Goal: Information Seeking & Learning: Get advice/opinions

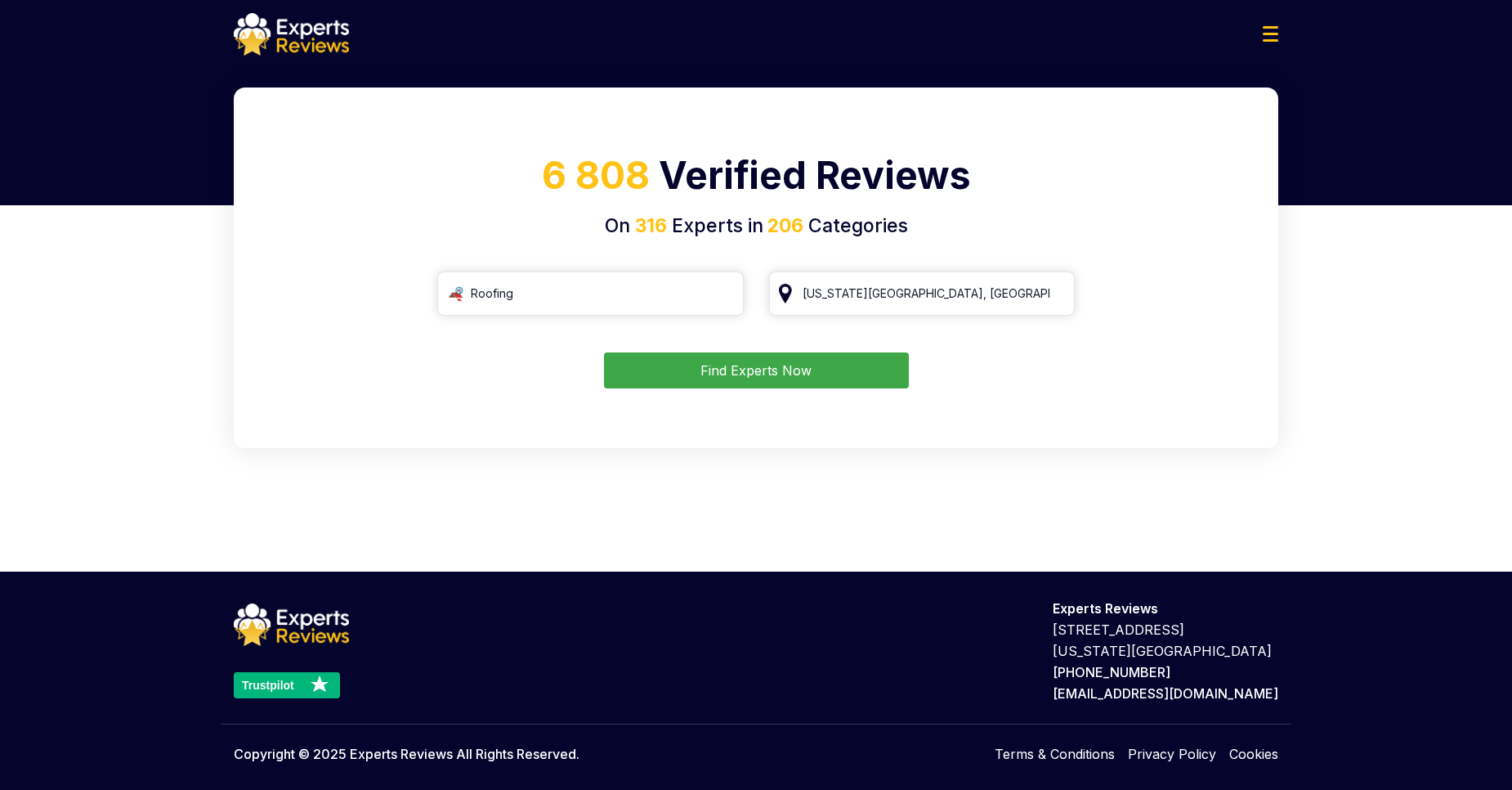
click at [1009, 53] on div at bounding box center [756, 34] width 1071 height 43
click at [1363, 52] on div at bounding box center [756, 31] width 1512 height 61
click at [1453, 59] on div at bounding box center [756, 31] width 1512 height 61
click at [1292, 171] on div "6 808 Verified Reviews On 316 Experts in 206 Categories Roofing [US_STATE][GEOG…" at bounding box center [756, 313] width 1512 height 452
click at [716, 374] on button "Find Experts Now" at bounding box center [756, 370] width 304 height 36
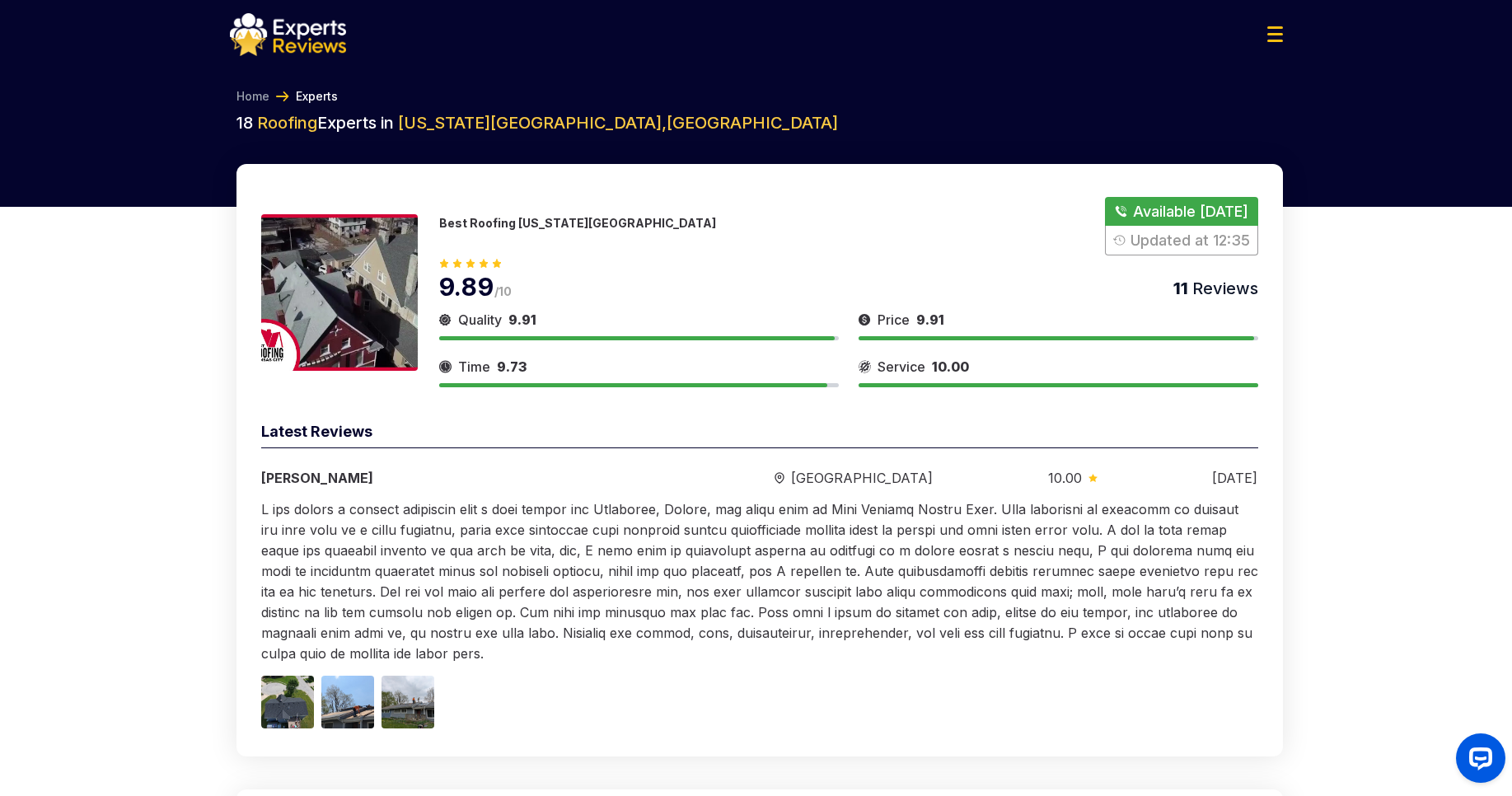
click at [359, 274] on img at bounding box center [340, 293] width 157 height 157
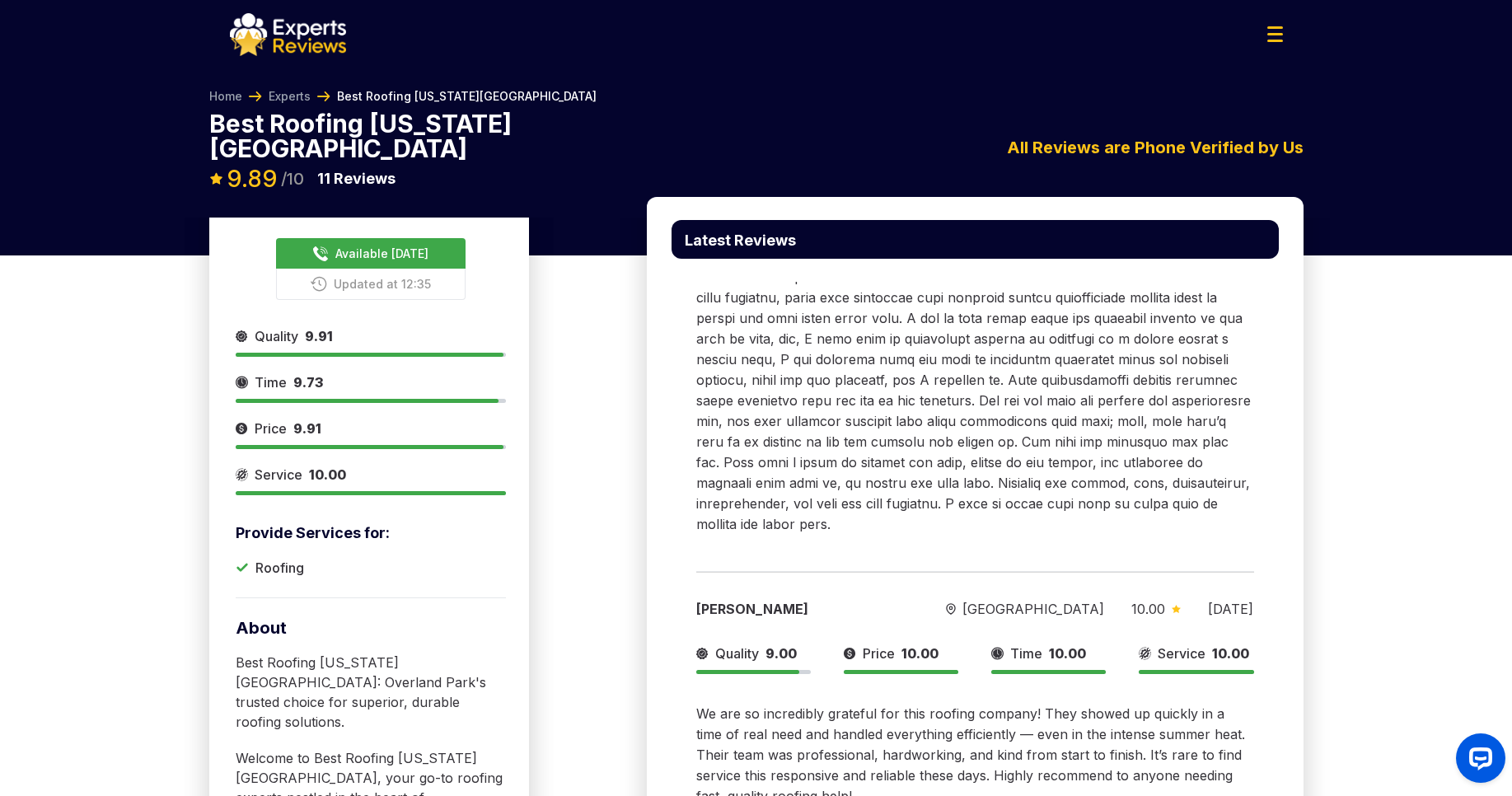
scroll to position [198, 0]
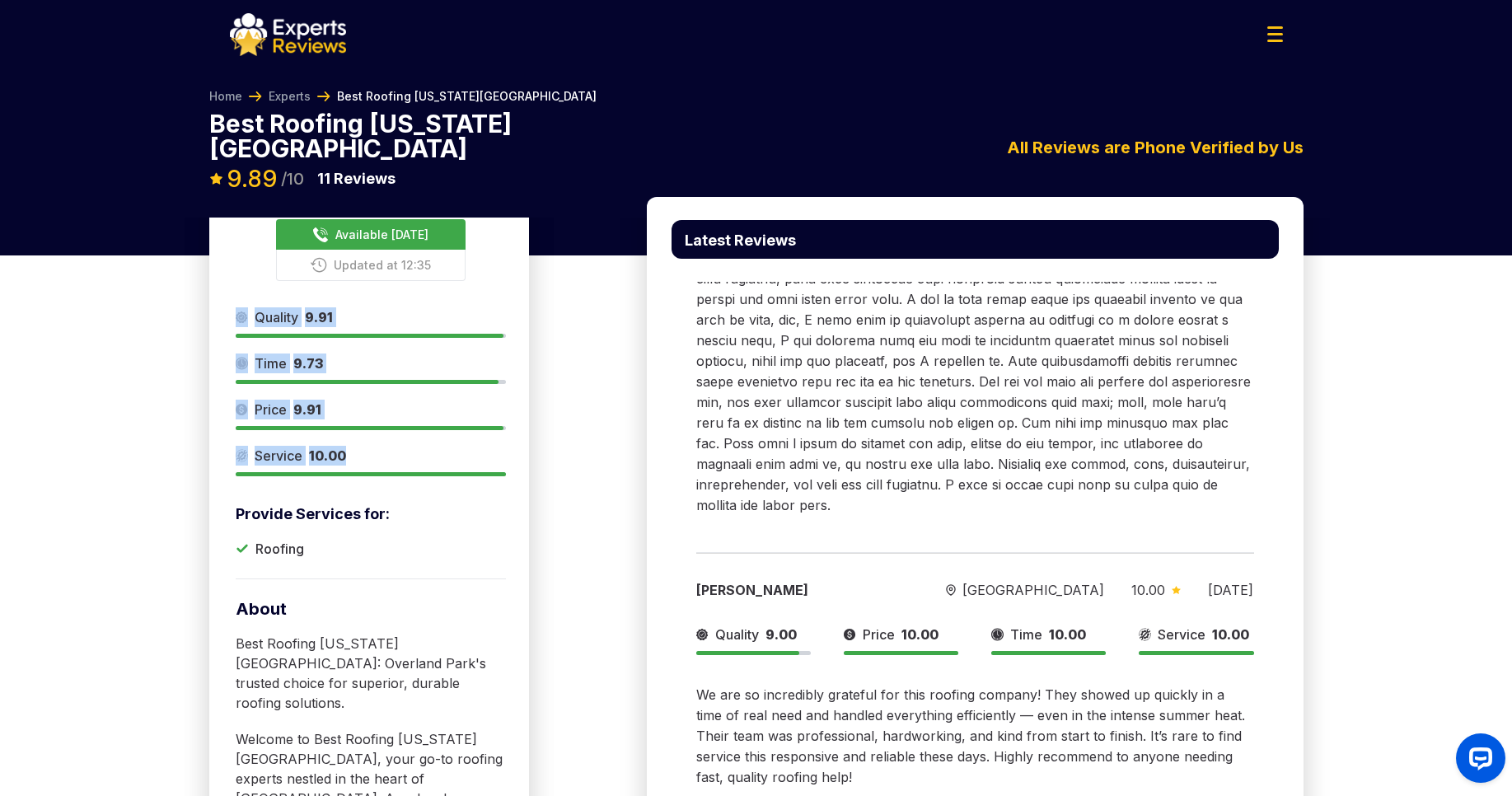
drag, startPoint x: 374, startPoint y: 436, endPoint x: 237, endPoint y: 292, distance: 198.8
click at [237, 307] on div "Quality 9.91 Time 9.73 Price 9.91 Service 10.00" at bounding box center [370, 391] width 270 height 169
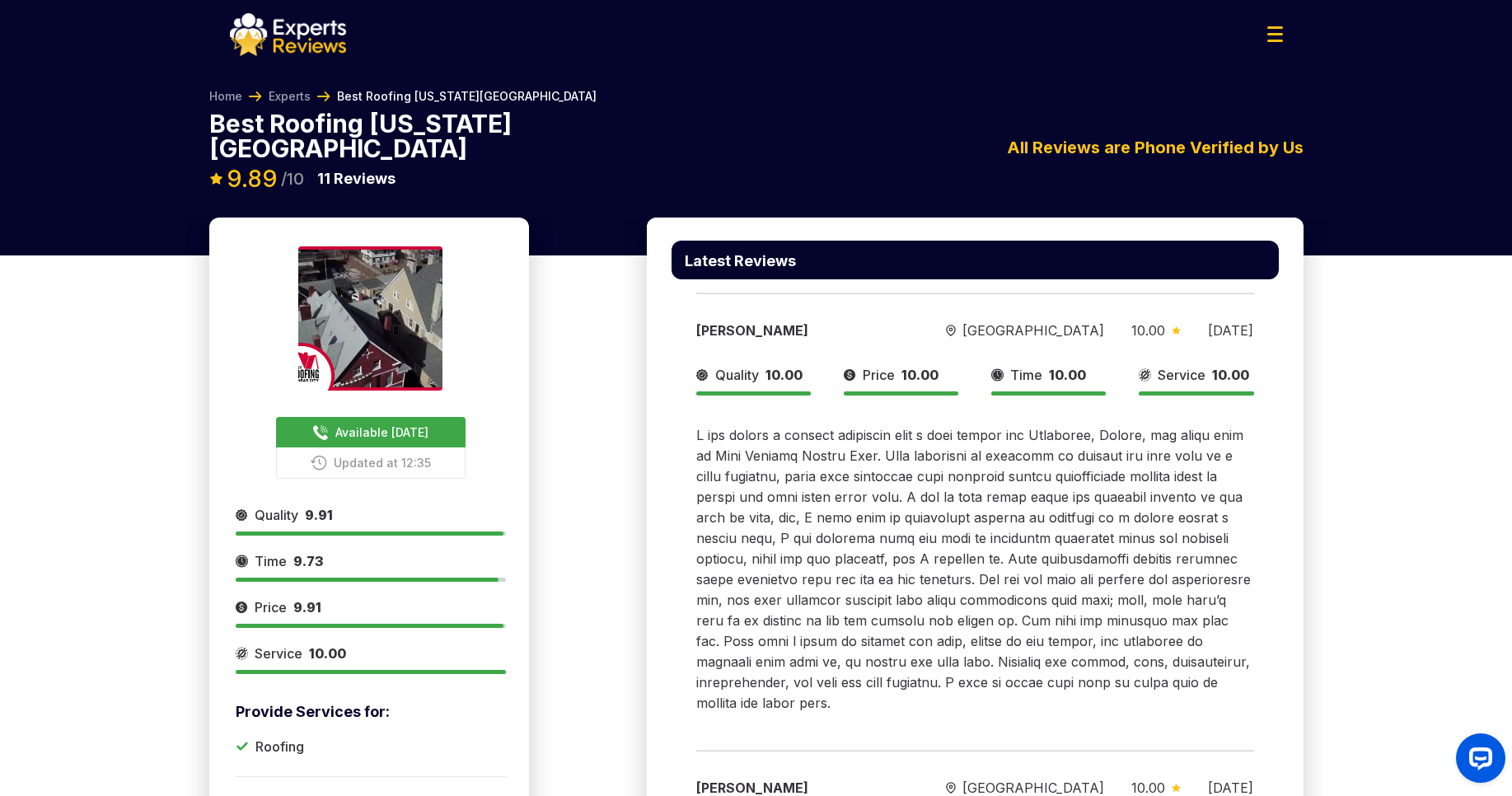
click at [692, 78] on div "Home Experts Best Roofing [US_STATE][GEOGRAPHIC_DATA] Best Roofing [US_STATE][G…" at bounding box center [756, 139] width 1512 height 156
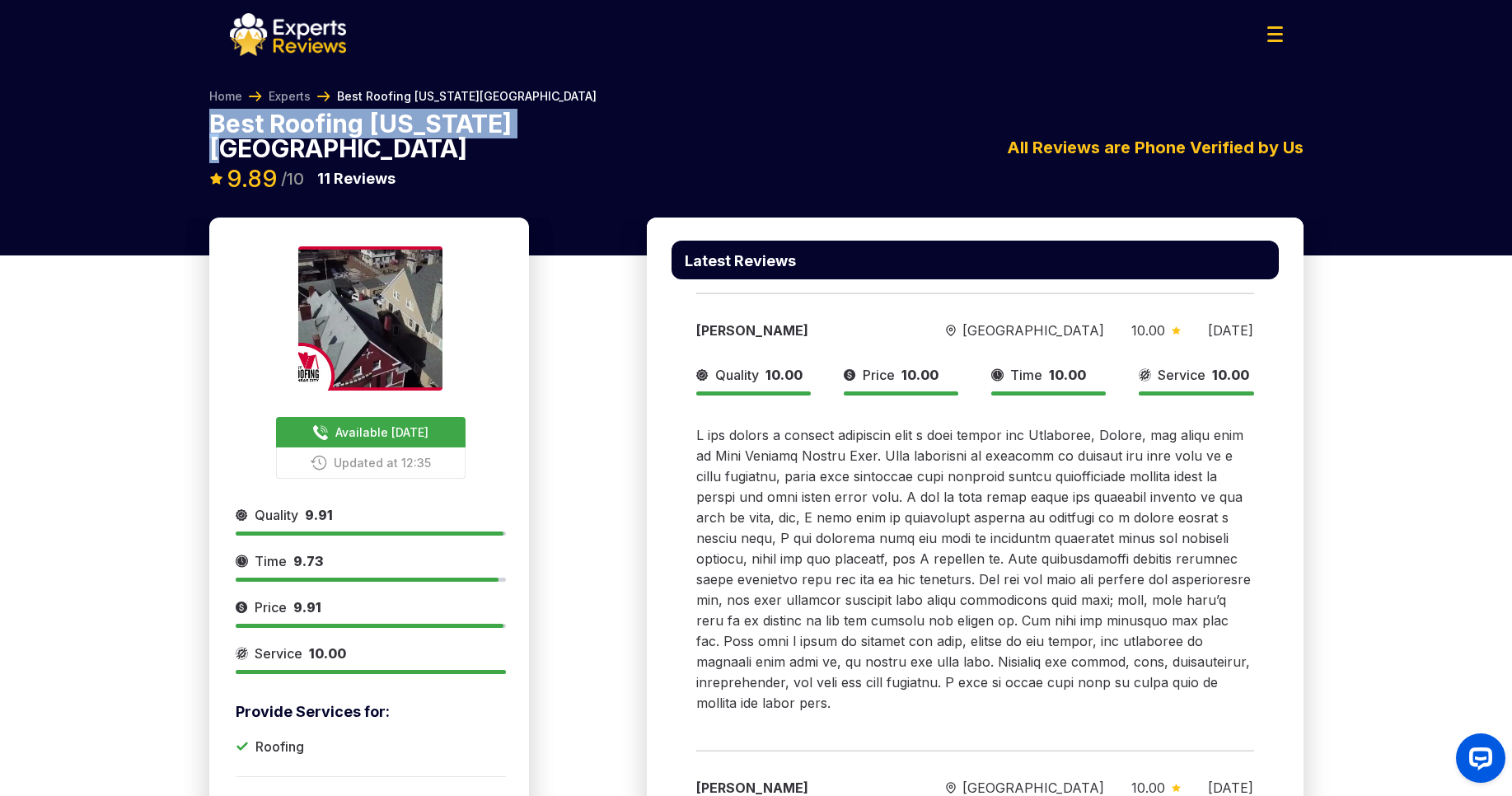
drag, startPoint x: 552, startPoint y: 128, endPoint x: 203, endPoint y: 123, distance: 349.0
click at [203, 123] on div "Home Experts Best Roofing [US_STATE][GEOGRAPHIC_DATA] Best Roofing [US_STATE][G…" at bounding box center [756, 152] width 1121 height 129
click at [393, 423] on span "Available [DATE]" at bounding box center [382, 432] width 93 height 18
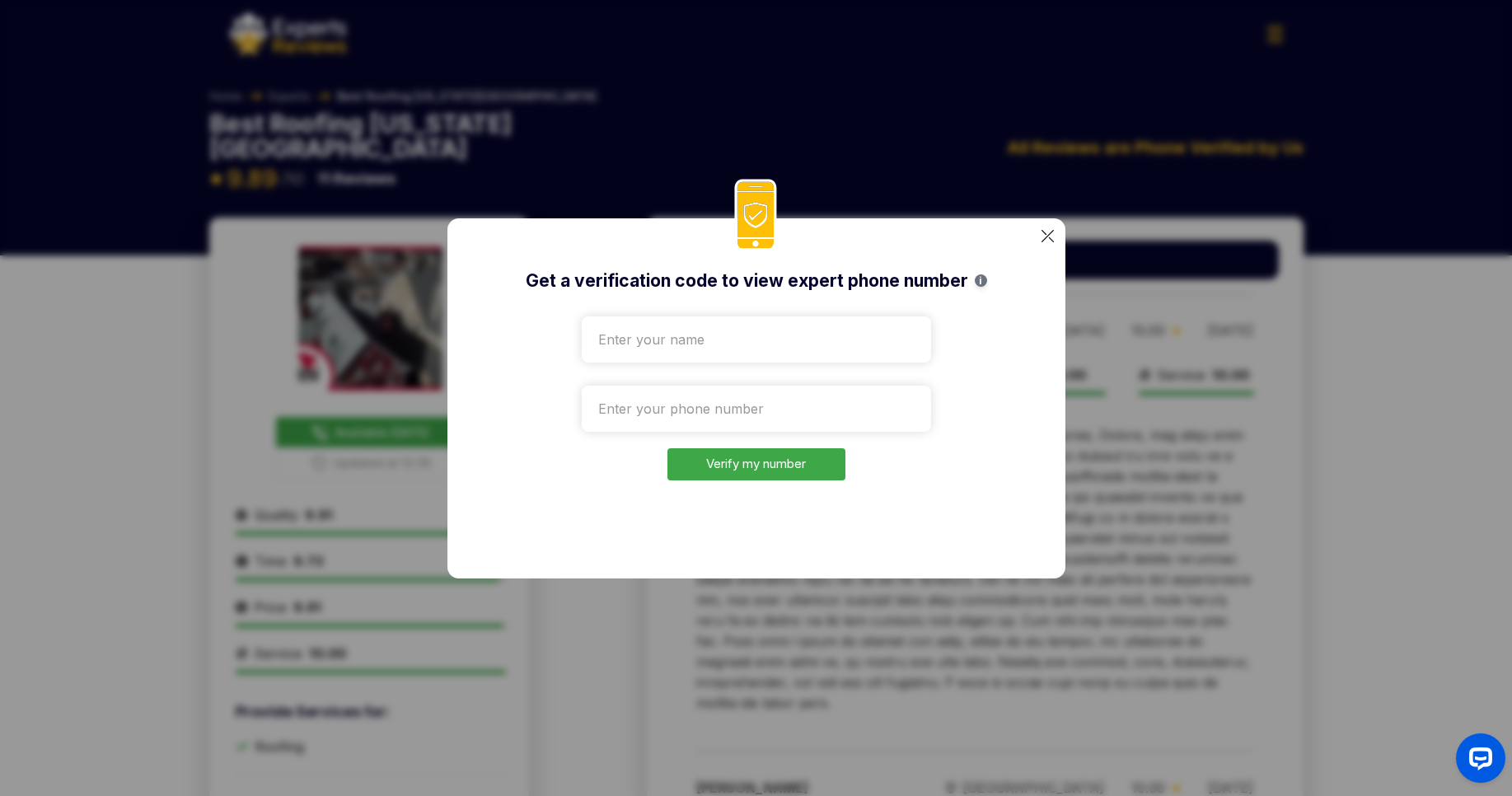
click at [654, 345] on input "text" at bounding box center [756, 340] width 349 height 46
click at [1046, 237] on img at bounding box center [1048, 236] width 12 height 12
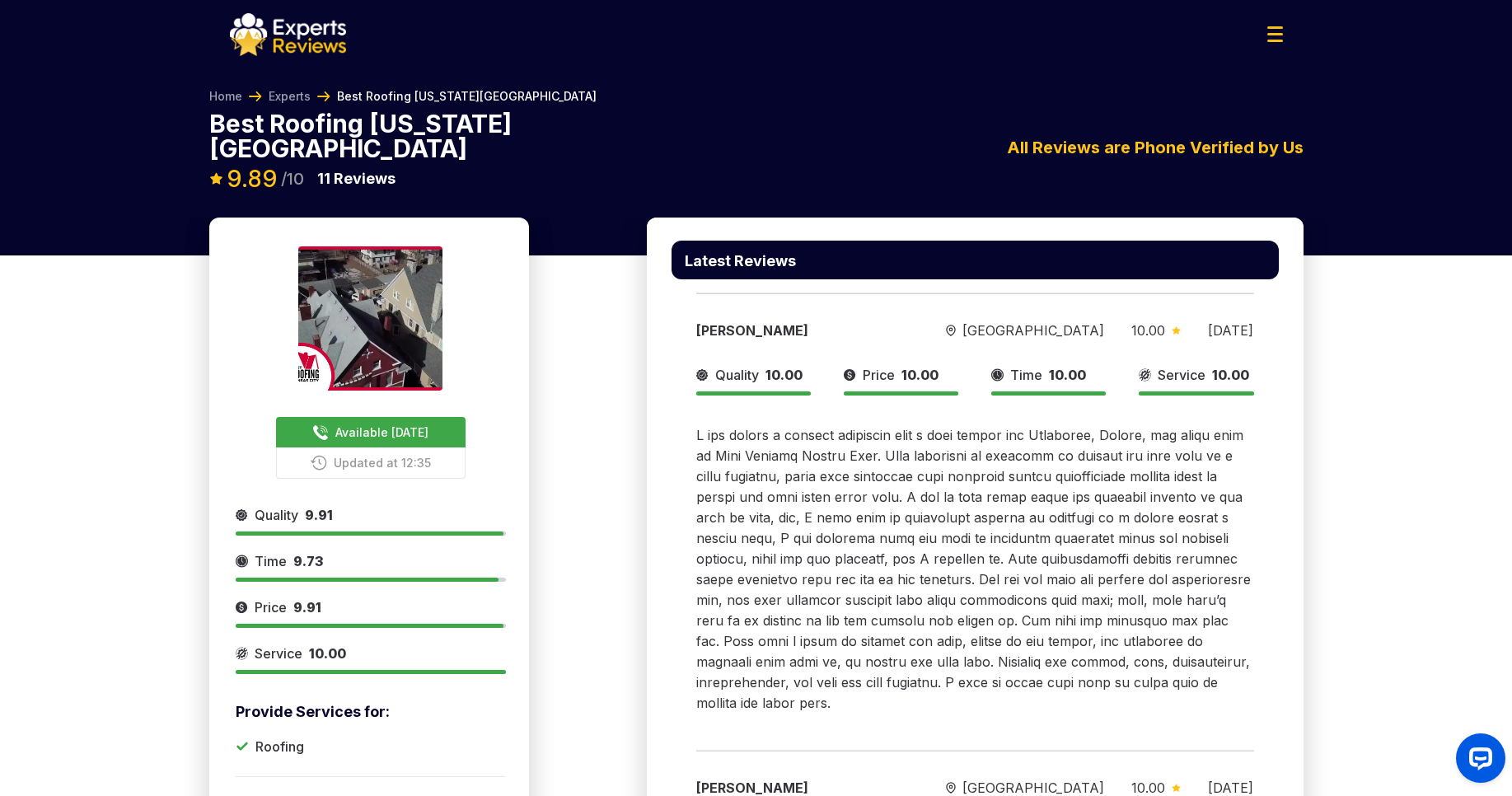
click at [838, 89] on div "Home Experts Best Roofing [US_STATE][GEOGRAPHIC_DATA]" at bounding box center [756, 99] width 1094 height 23
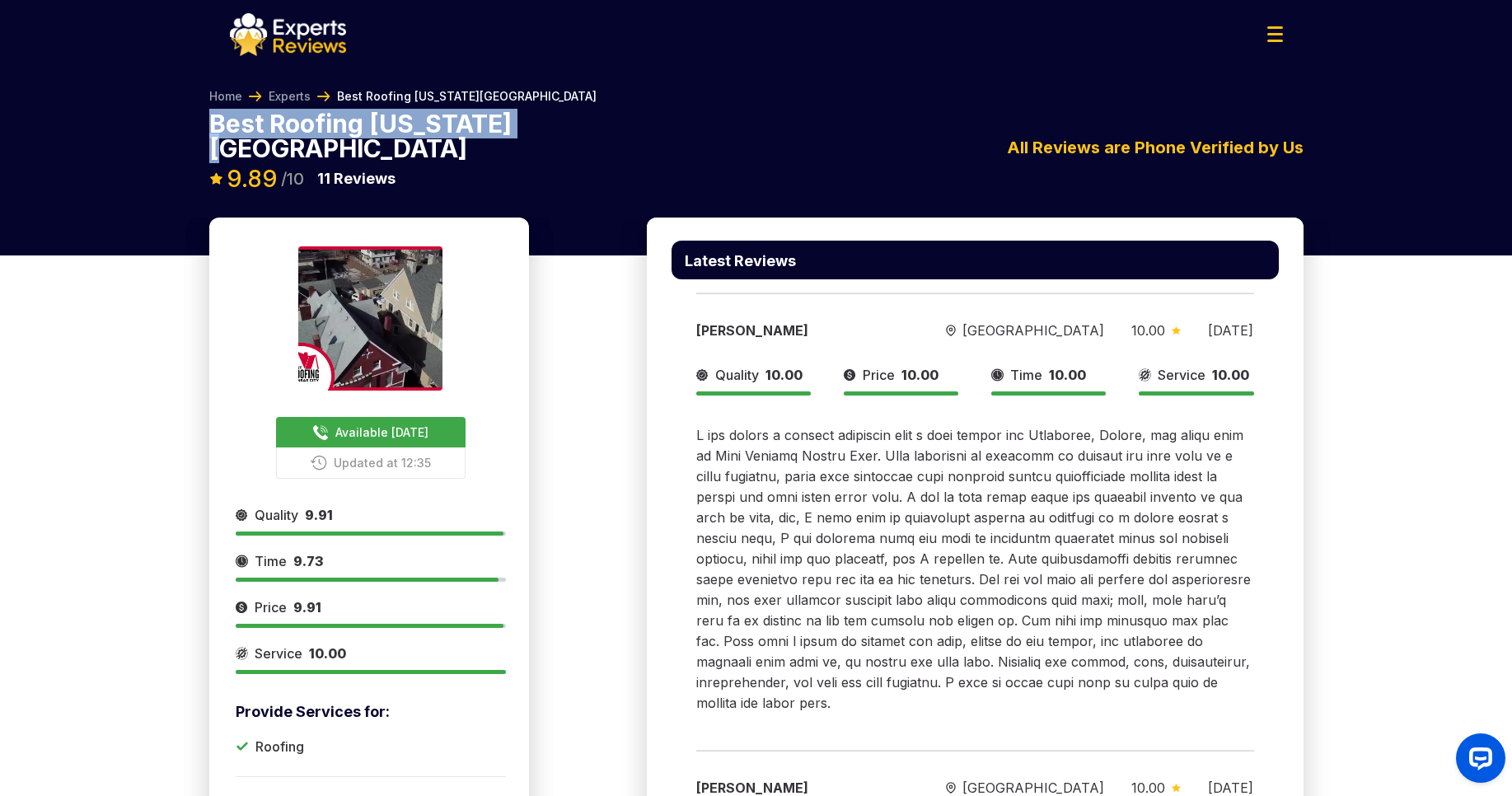
drag, startPoint x: 512, startPoint y: 126, endPoint x: 215, endPoint y: 120, distance: 297.1
click at [215, 120] on div "Best Roofing [US_STATE][GEOGRAPHIC_DATA] Available [DATE] Updated at 12:35 9.89…" at bounding box center [756, 164] width 1094 height 106
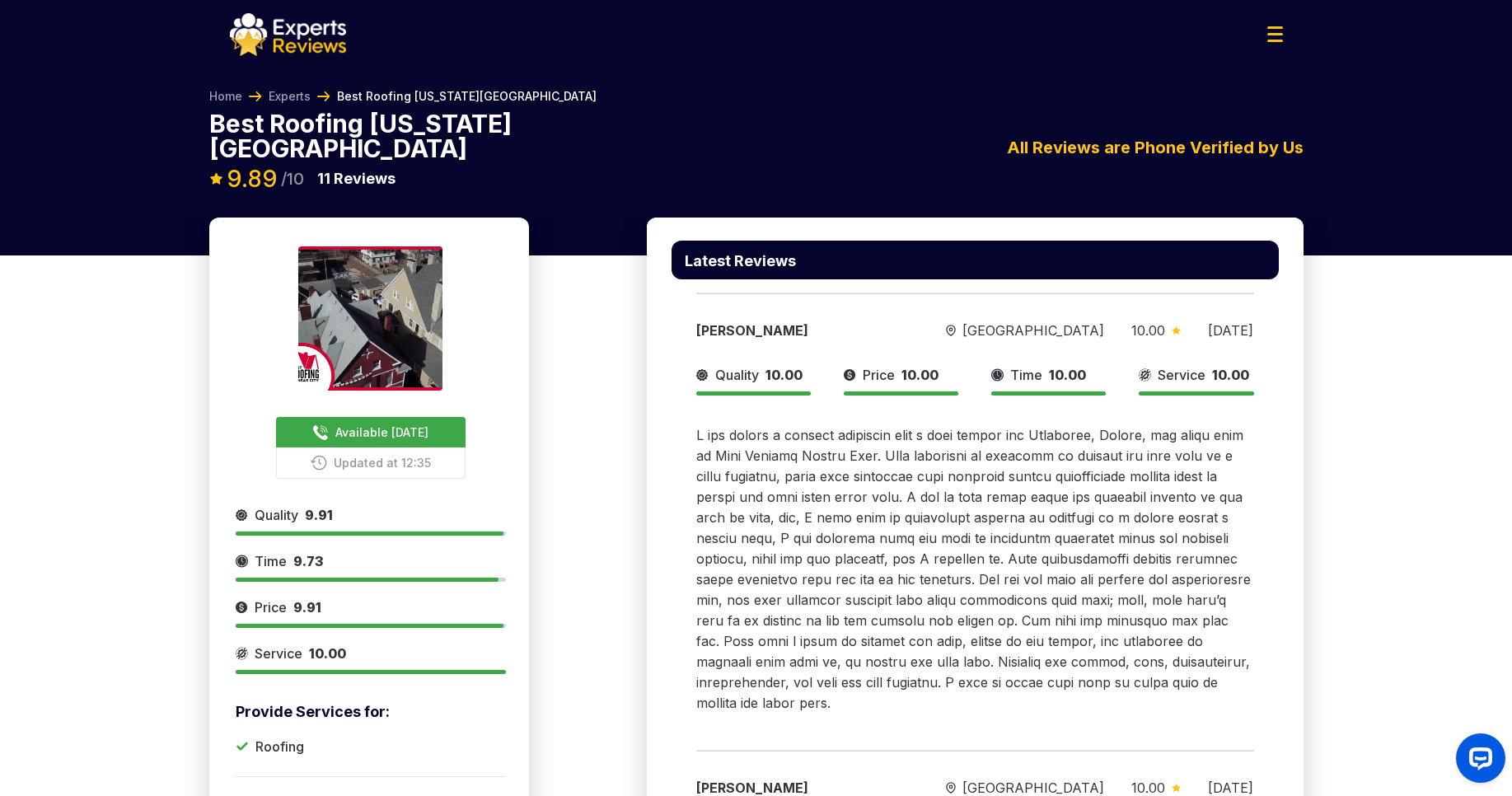
click at [611, 84] on div "Home Experts Best Roofing [US_STATE][GEOGRAPHIC_DATA] Best Roofing [US_STATE][G…" at bounding box center [756, 139] width 1512 height 156
click at [539, 43] on div at bounding box center [756, 34] width 1079 height 43
click at [303, 96] on link "Experts" at bounding box center [289, 96] width 42 height 17
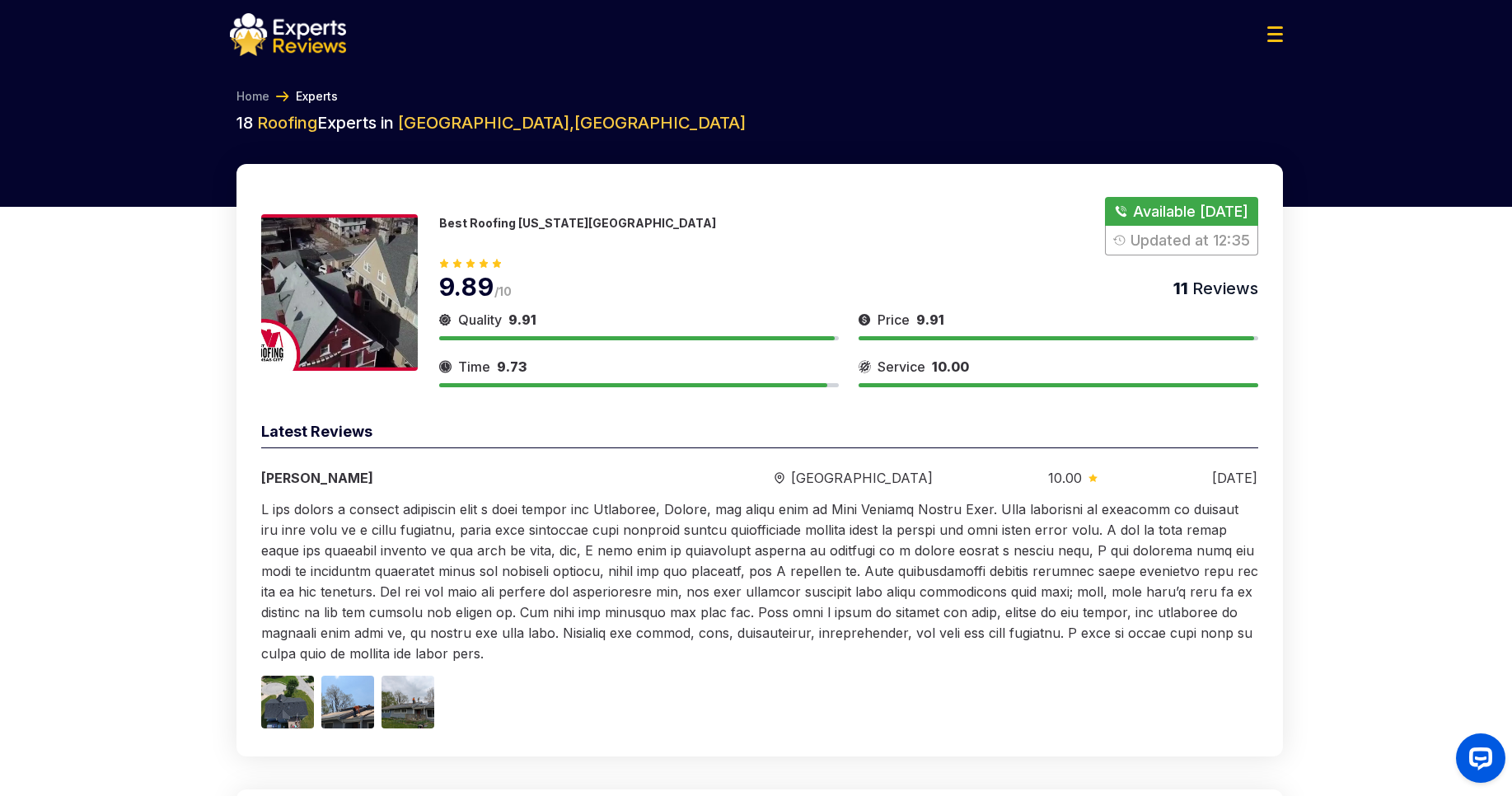
click at [259, 100] on link "Home" at bounding box center [252, 96] width 33 height 17
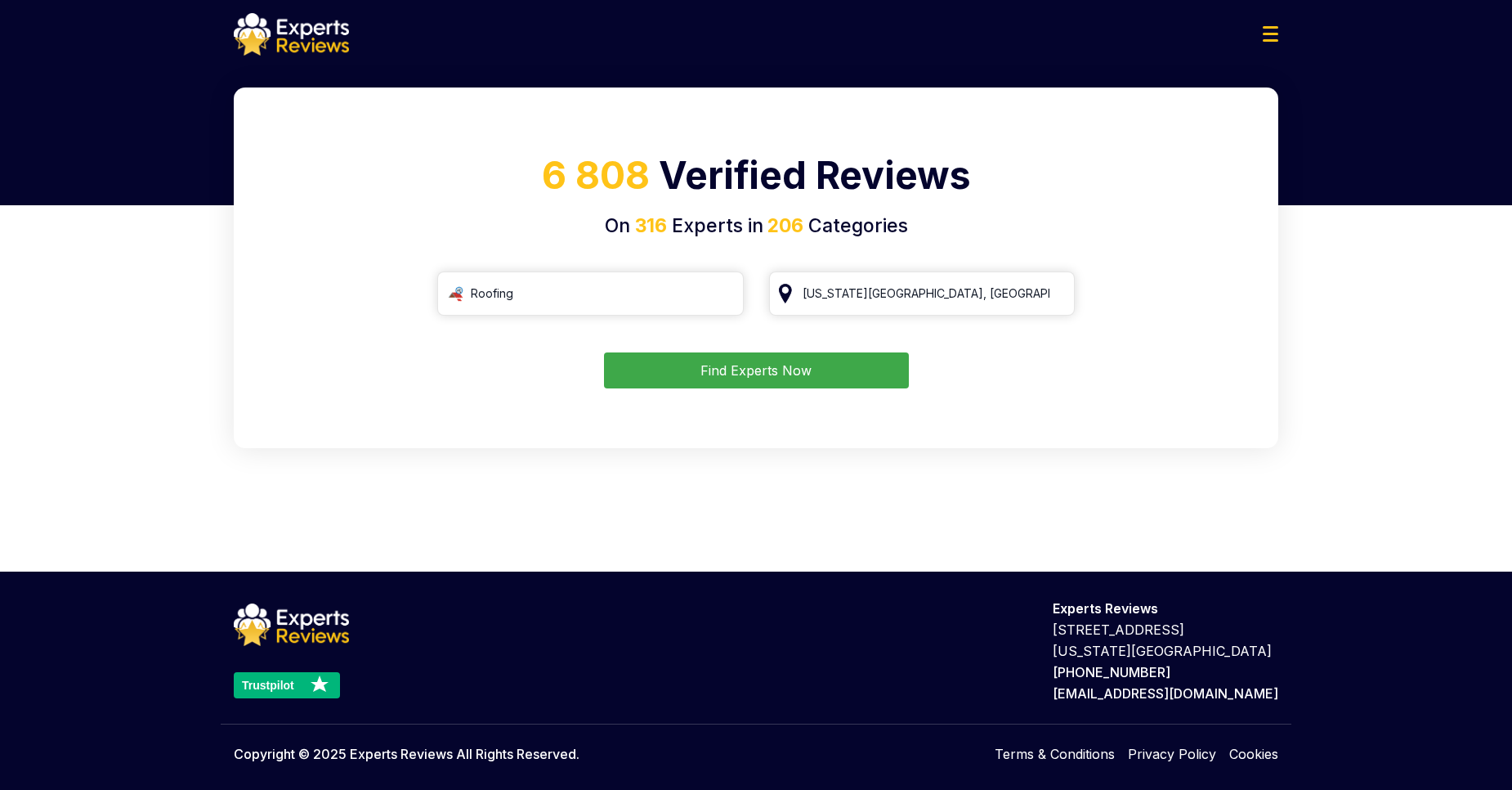
click at [1326, 31] on div at bounding box center [756, 31] width 1512 height 61
click at [725, 368] on button "Find Experts Now" at bounding box center [756, 370] width 304 height 36
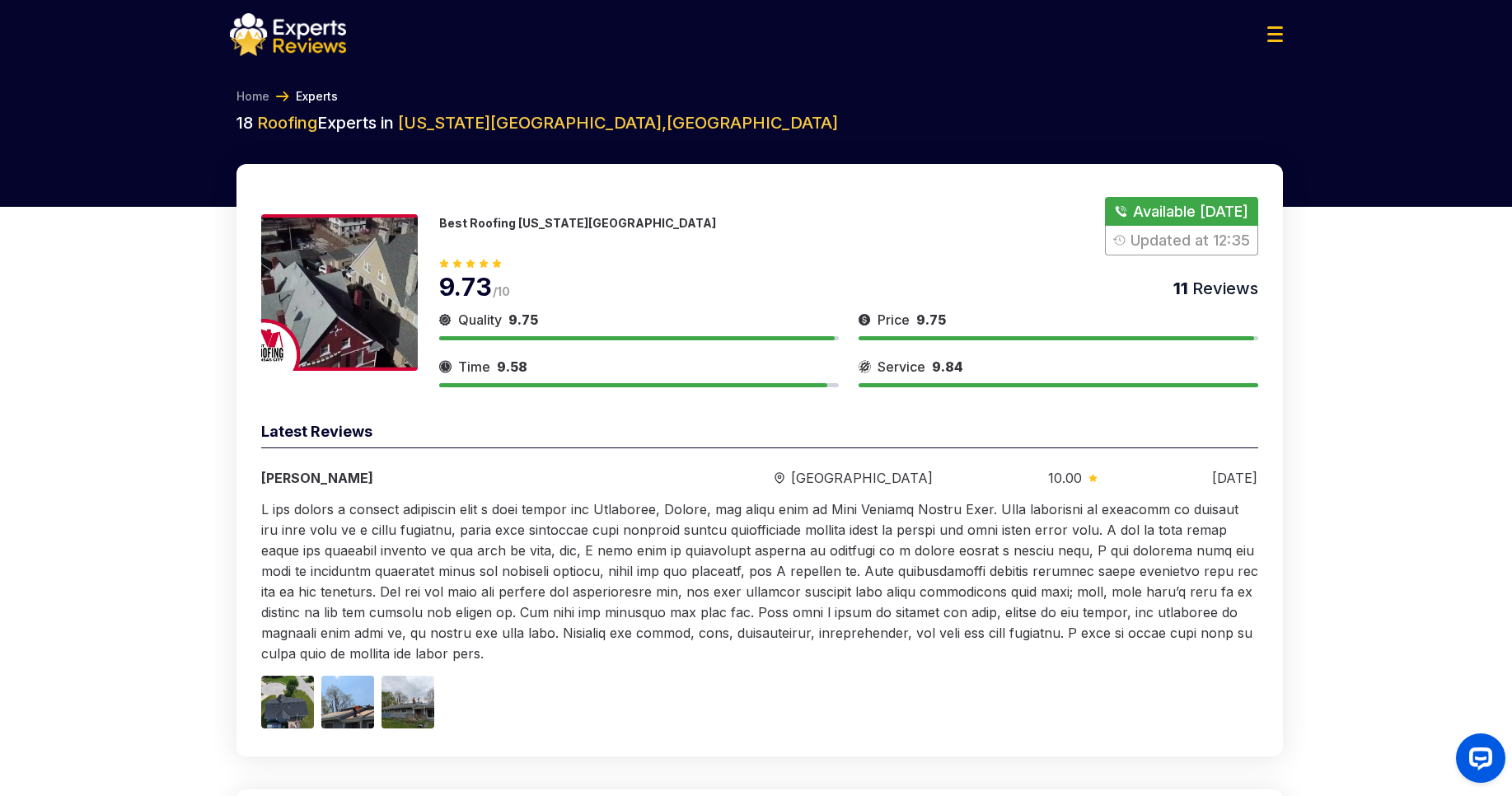
click at [1165, 201] on button "Show Number" at bounding box center [1180, 226] width 152 height 58
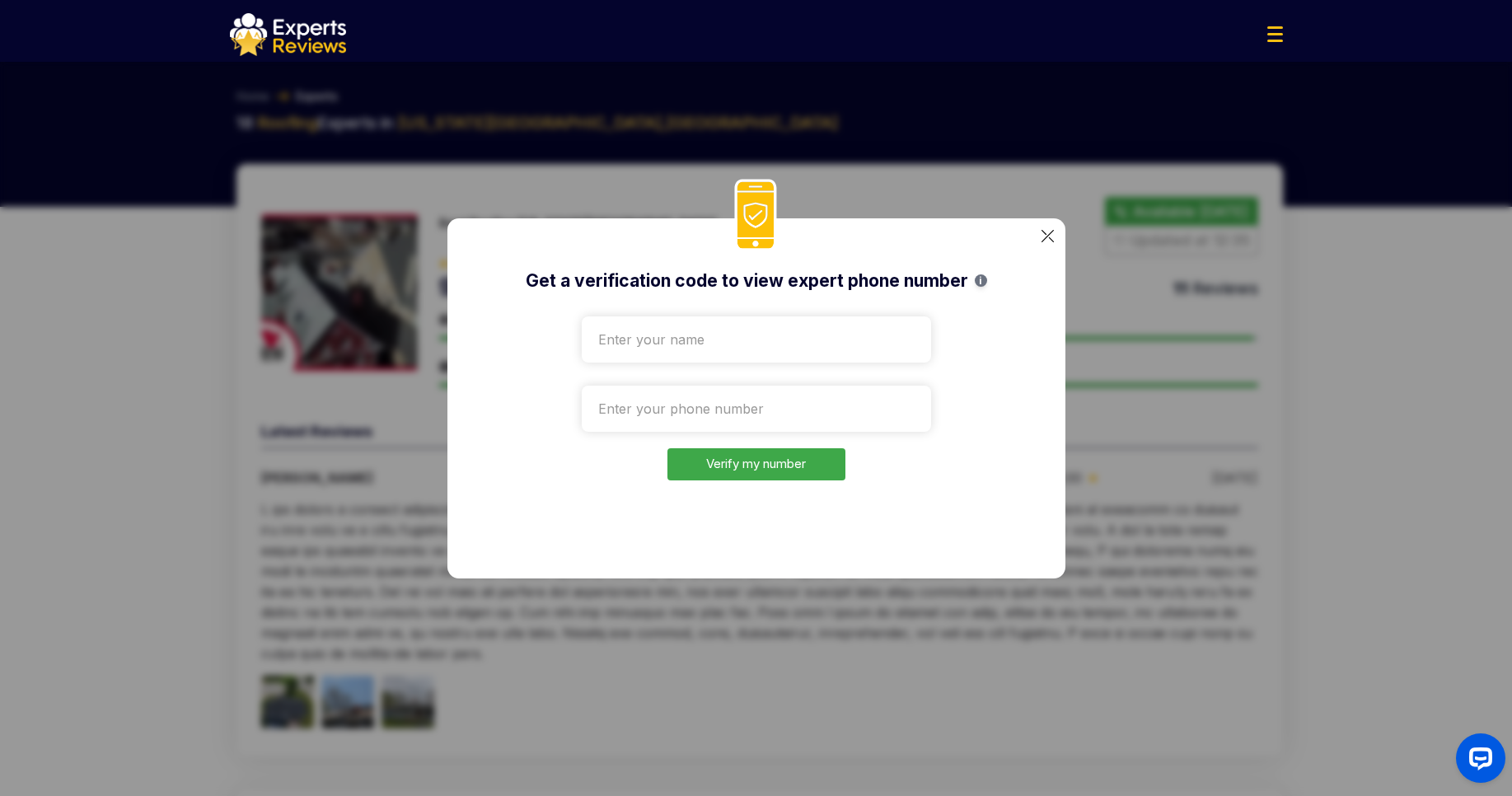
click at [1050, 236] on img at bounding box center [1048, 236] width 12 height 12
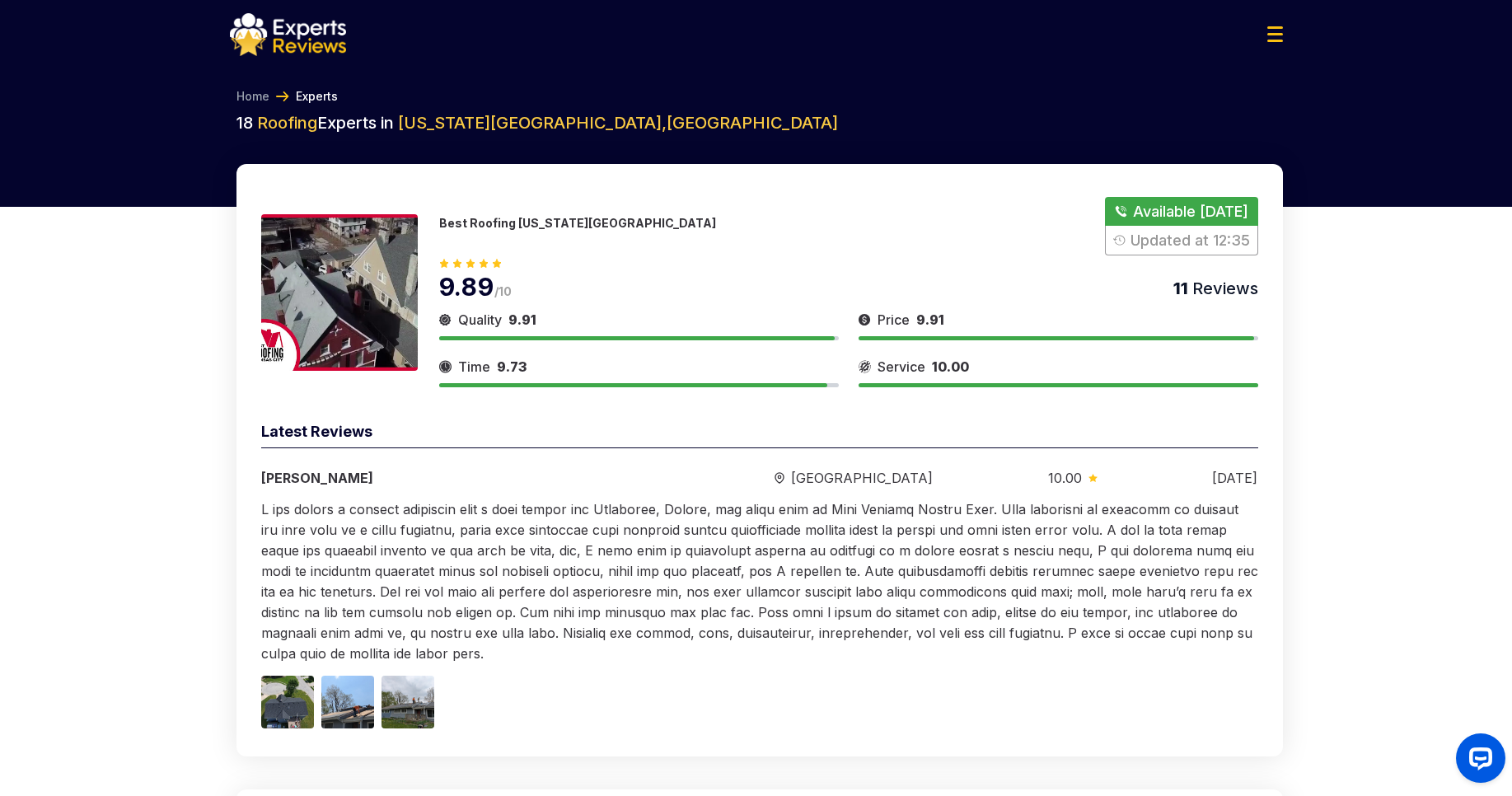
click at [1028, 102] on ol "Home Experts" at bounding box center [756, 96] width 1040 height 17
click at [247, 99] on link "Home" at bounding box center [252, 96] width 33 height 17
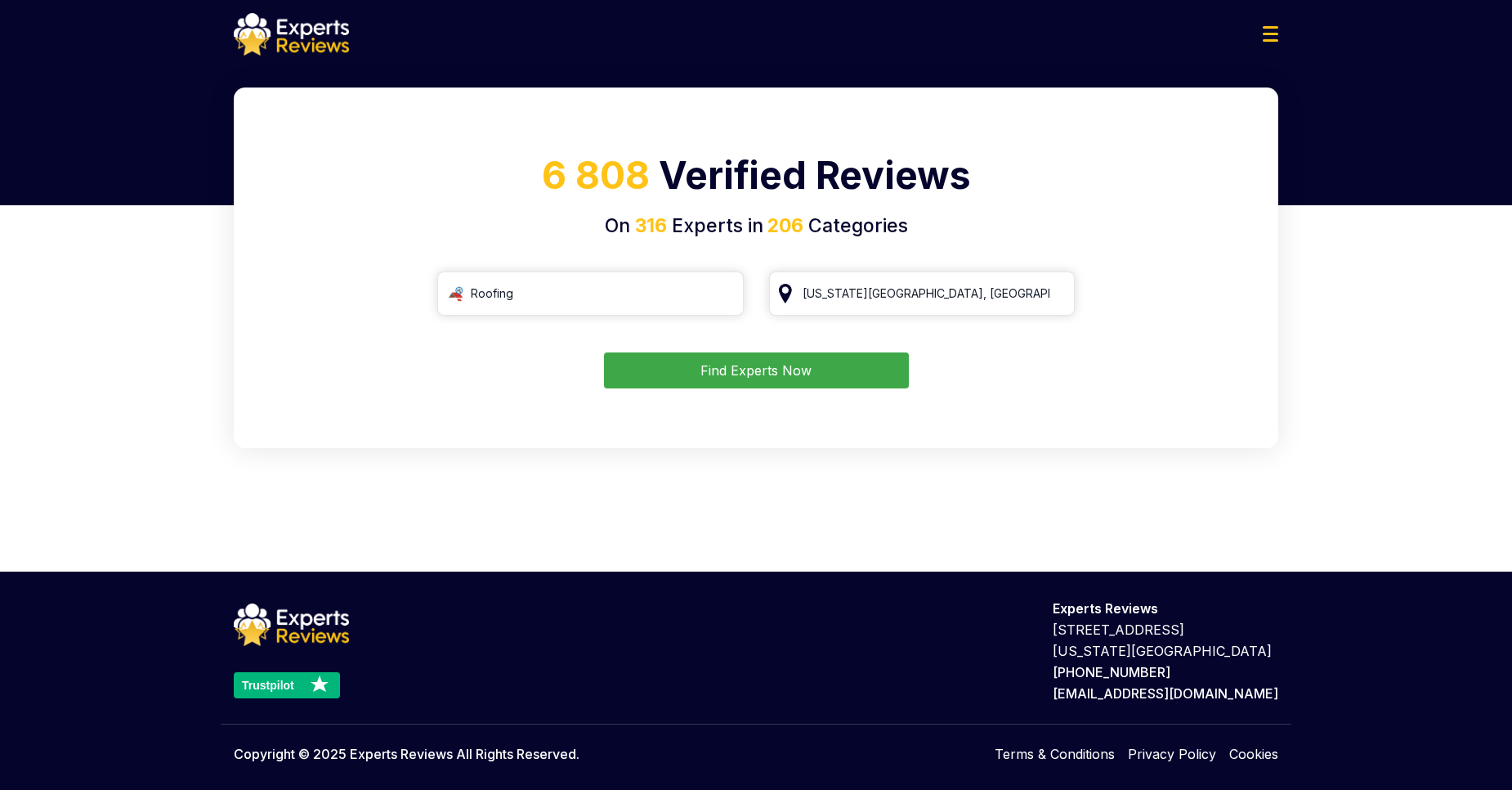
click at [701, 366] on button "Find Experts Now" at bounding box center [756, 370] width 304 height 36
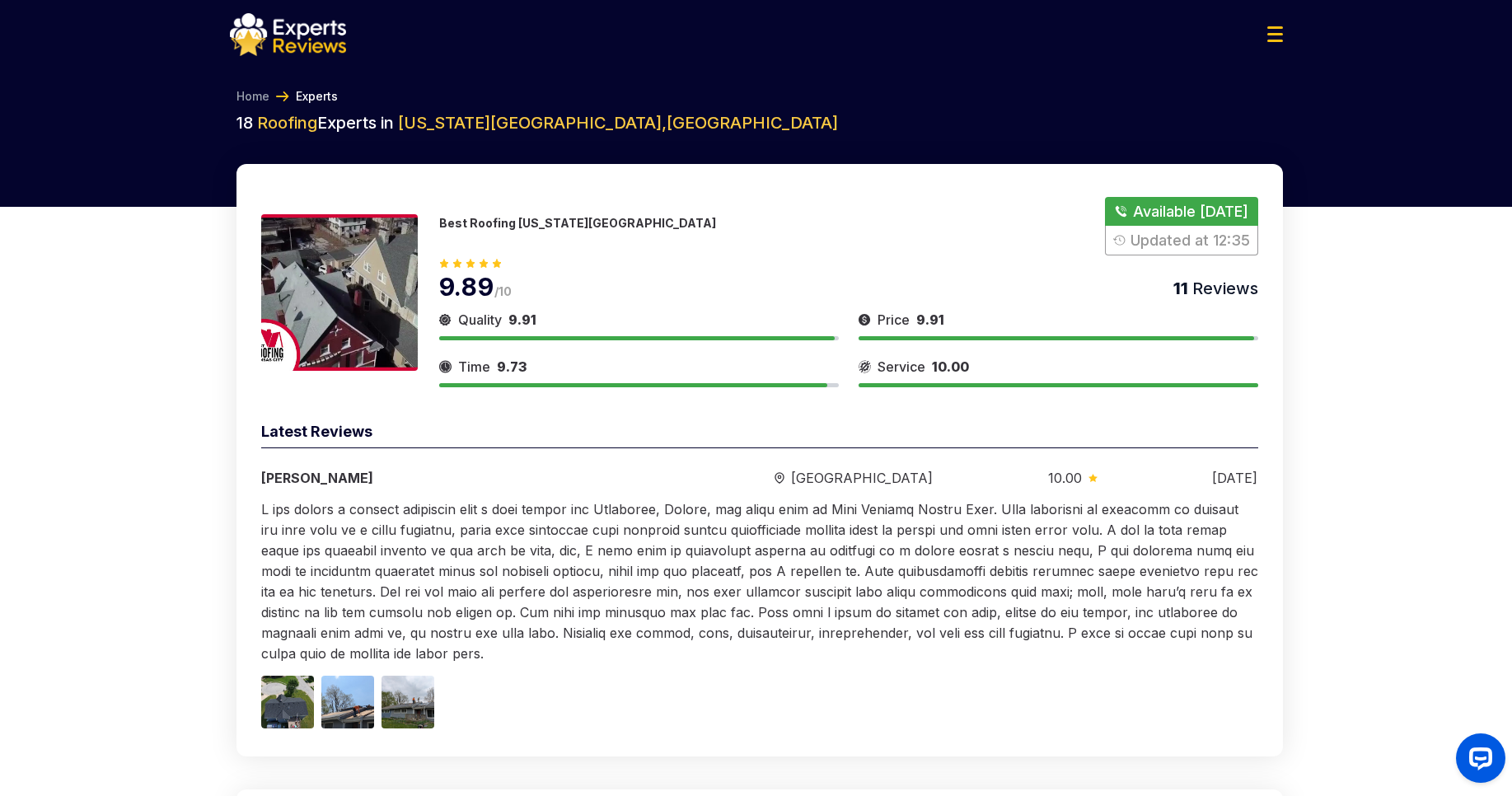
click at [1136, 213] on button "Show Number" at bounding box center [1180, 226] width 152 height 58
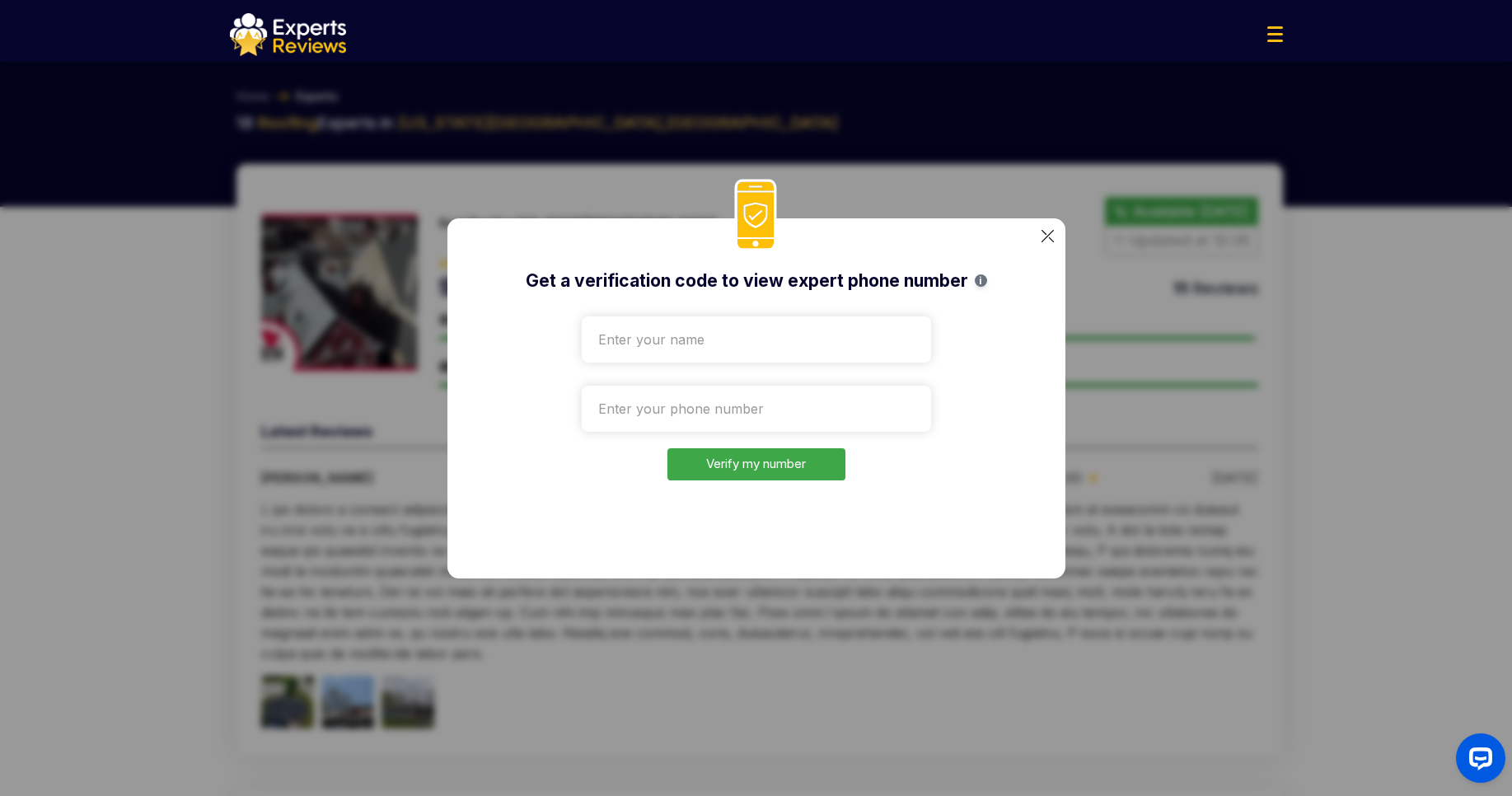
click at [1048, 236] on img at bounding box center [1048, 236] width 12 height 12
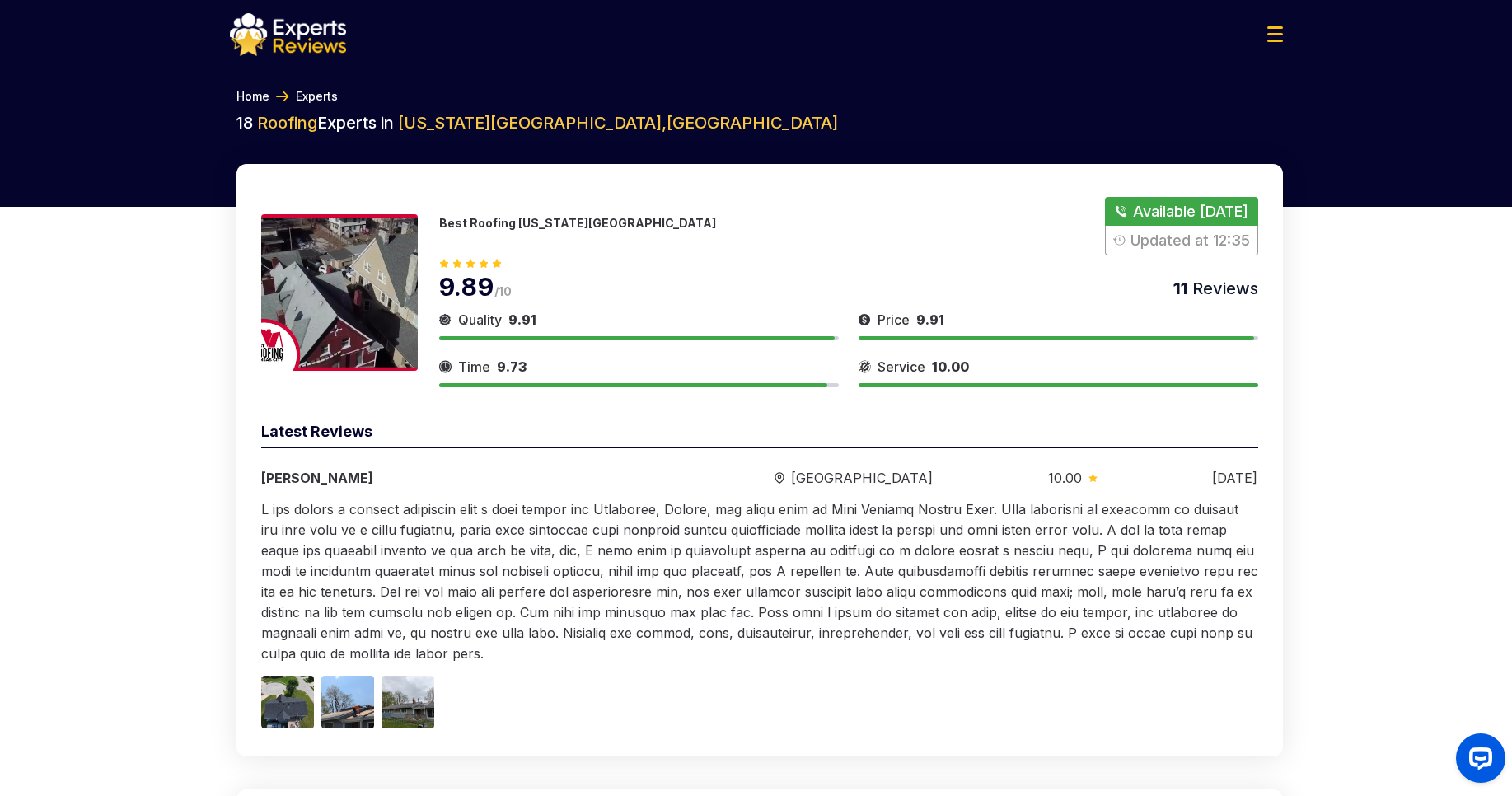
click at [243, 96] on link "Home" at bounding box center [252, 96] width 33 height 17
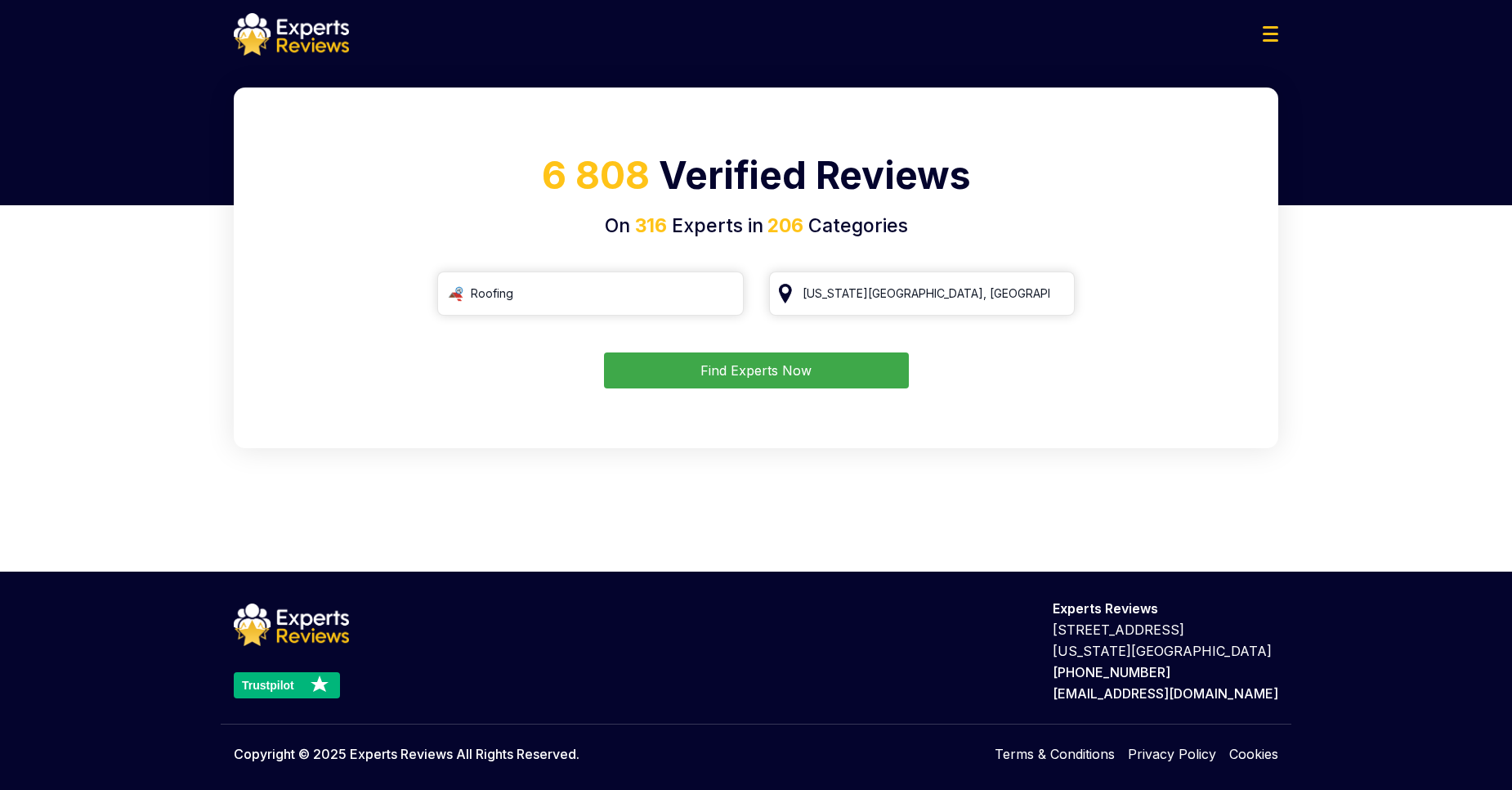
click at [1411, 160] on div "6 808 Verified Reviews On 316 Experts in 206 Categories Roofing [US_STATE][GEOG…" at bounding box center [756, 313] width 1512 height 452
click at [736, 370] on button "Find Experts Now" at bounding box center [756, 370] width 304 height 36
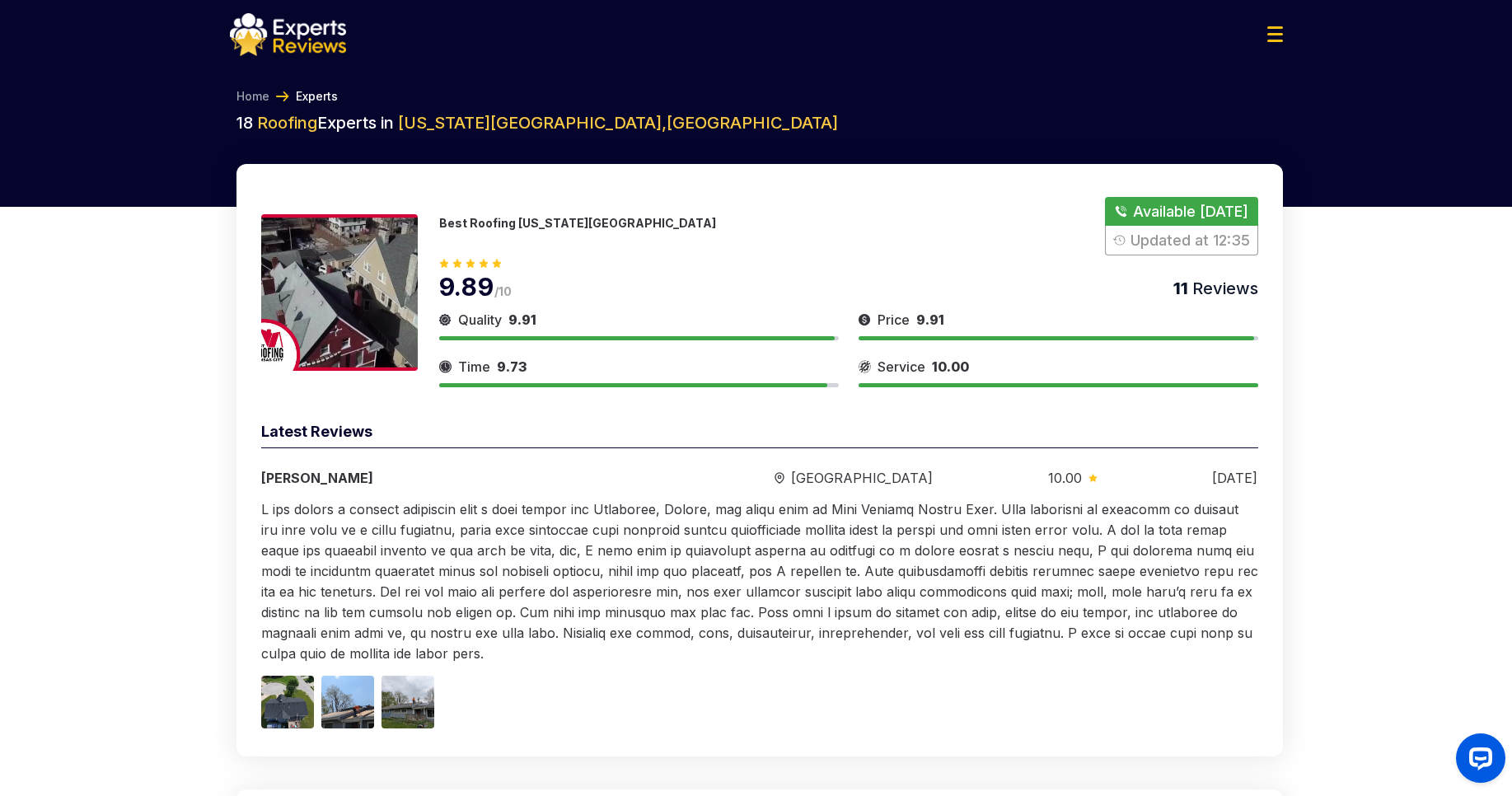
click at [1184, 213] on button "Show Number" at bounding box center [1180, 226] width 152 height 58
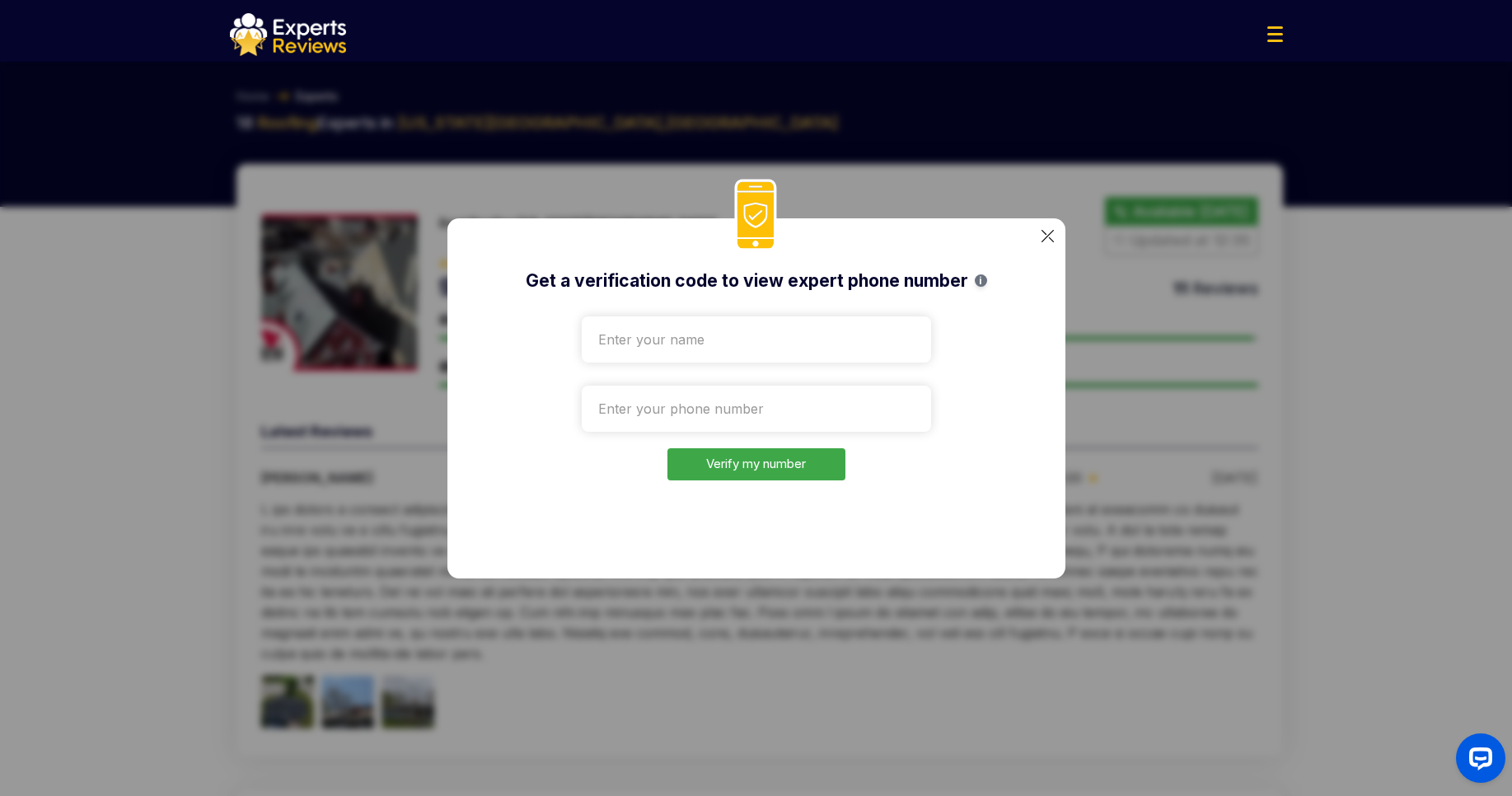
click at [1046, 235] on img at bounding box center [1048, 236] width 12 height 12
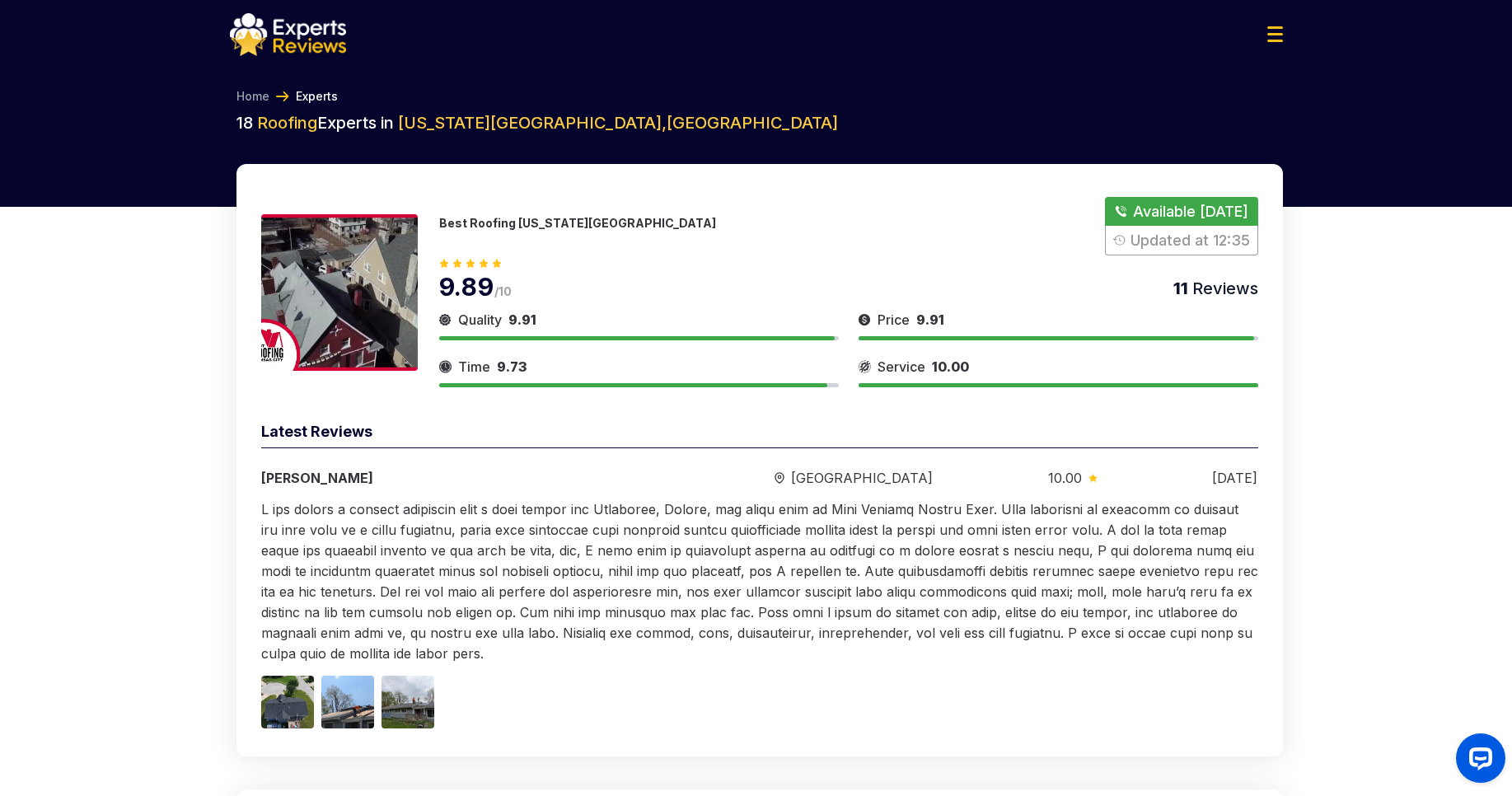
click at [1033, 128] on h2 "18 Roofing Experts in [US_STATE][GEOGRAPHIC_DATA] , [GEOGRAPHIC_DATA]" at bounding box center [759, 122] width 1046 height 23
click at [260, 98] on link "Home" at bounding box center [252, 96] width 33 height 17
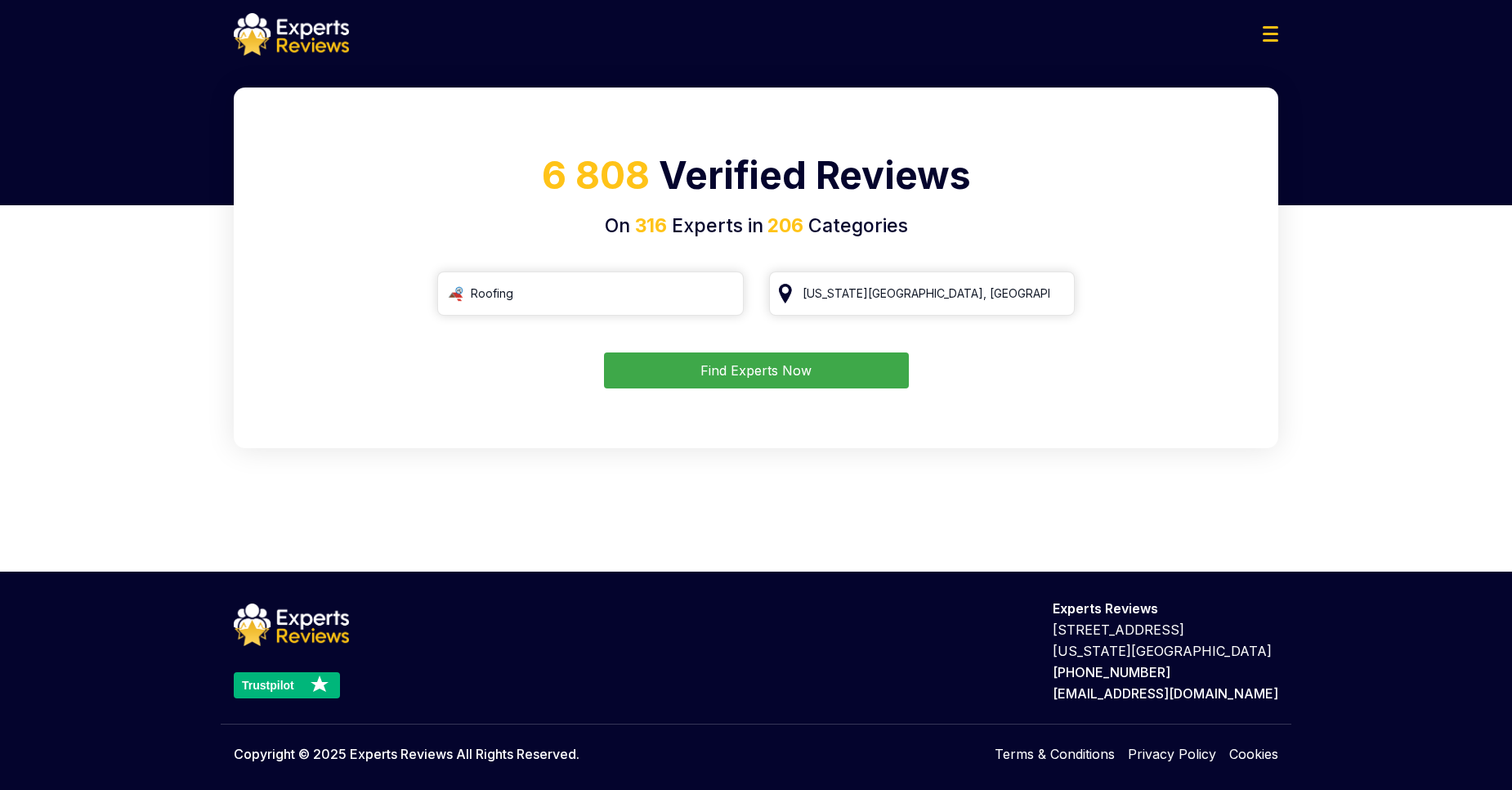
click at [319, 50] on img at bounding box center [291, 34] width 115 height 43
click at [763, 375] on button "Find Experts Now" at bounding box center [756, 370] width 304 height 36
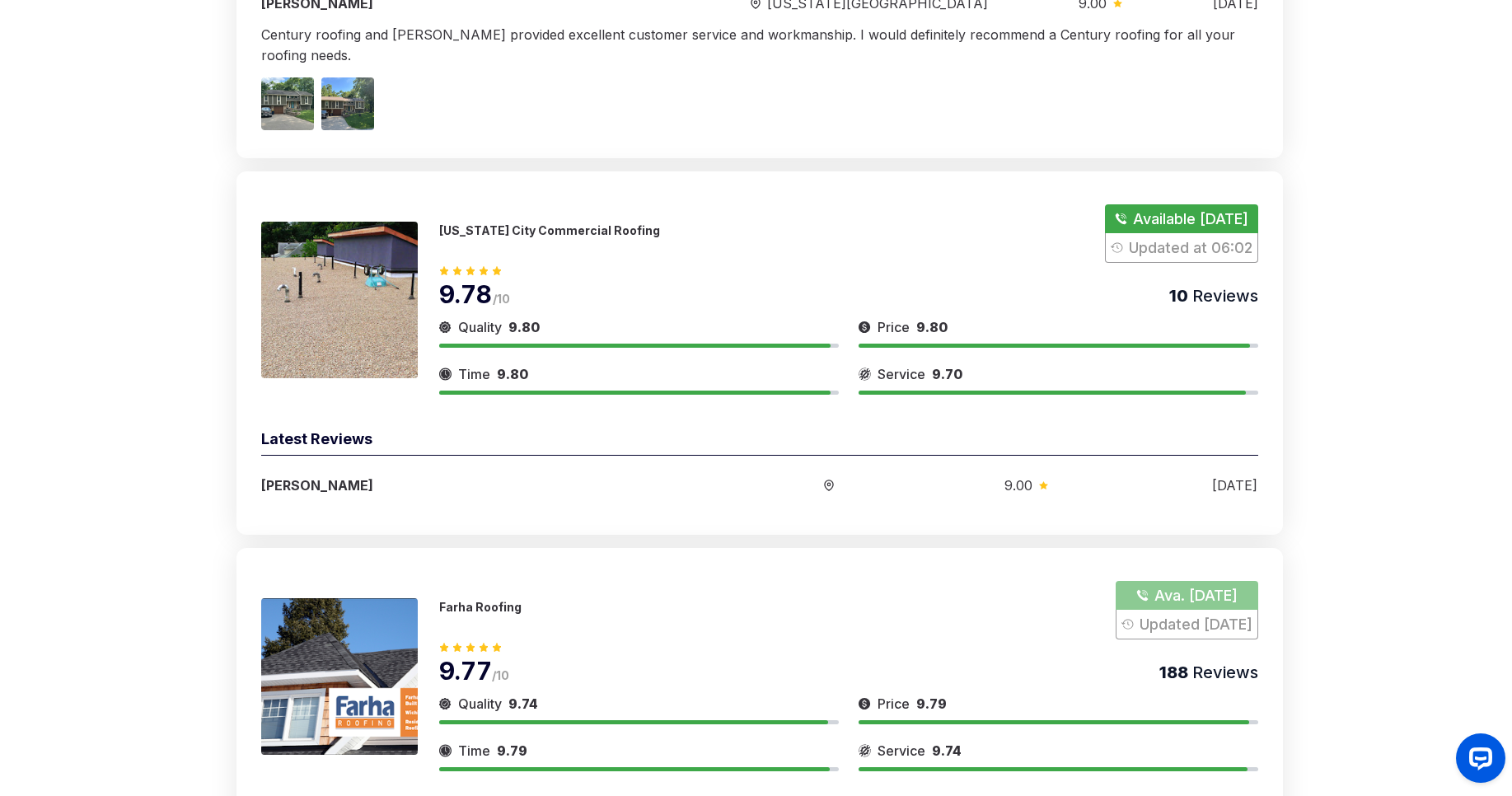
scroll to position [7889, 0]
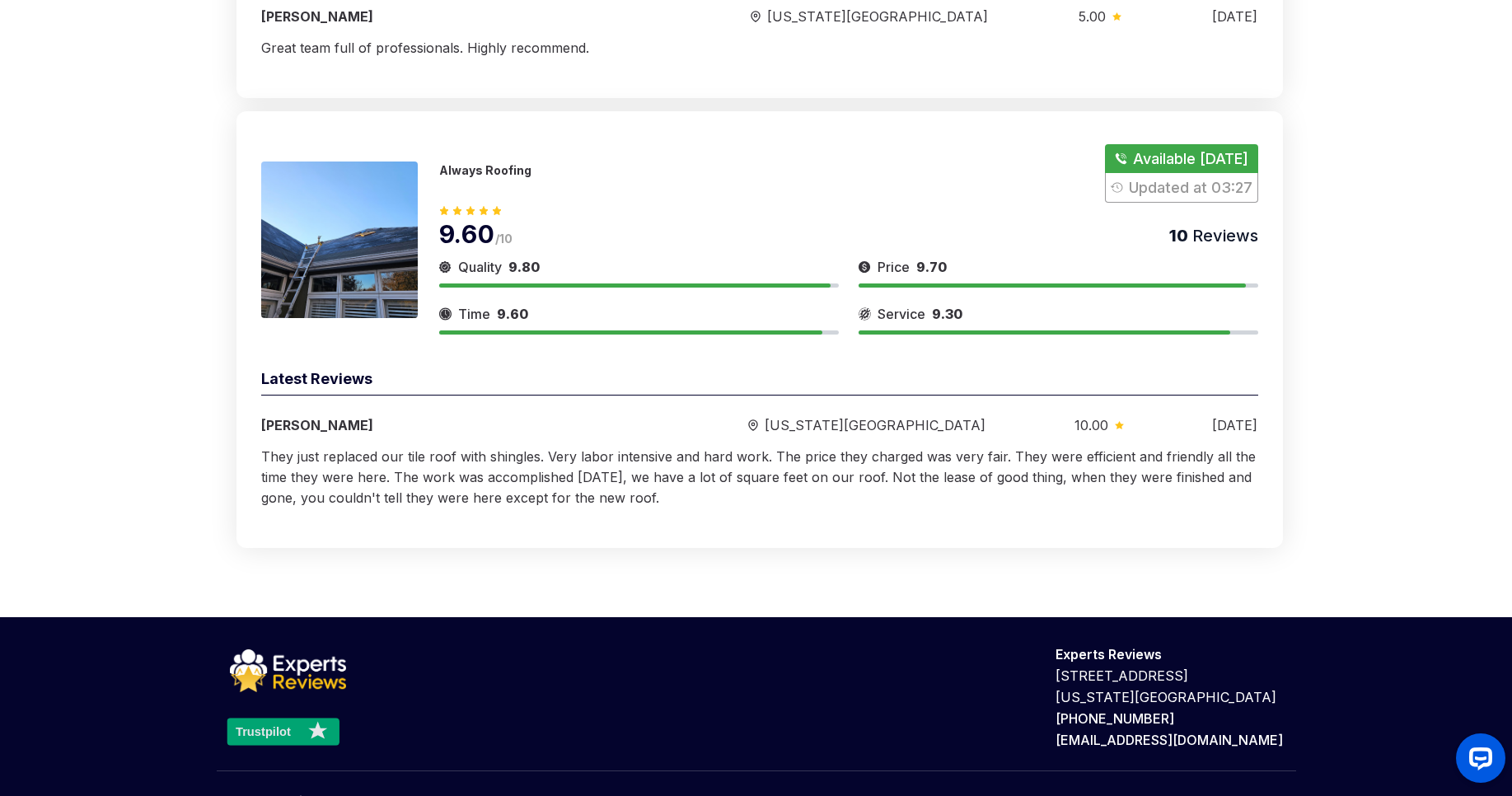
click at [269, 725] on text "Trustpilot" at bounding box center [262, 731] width 55 height 13
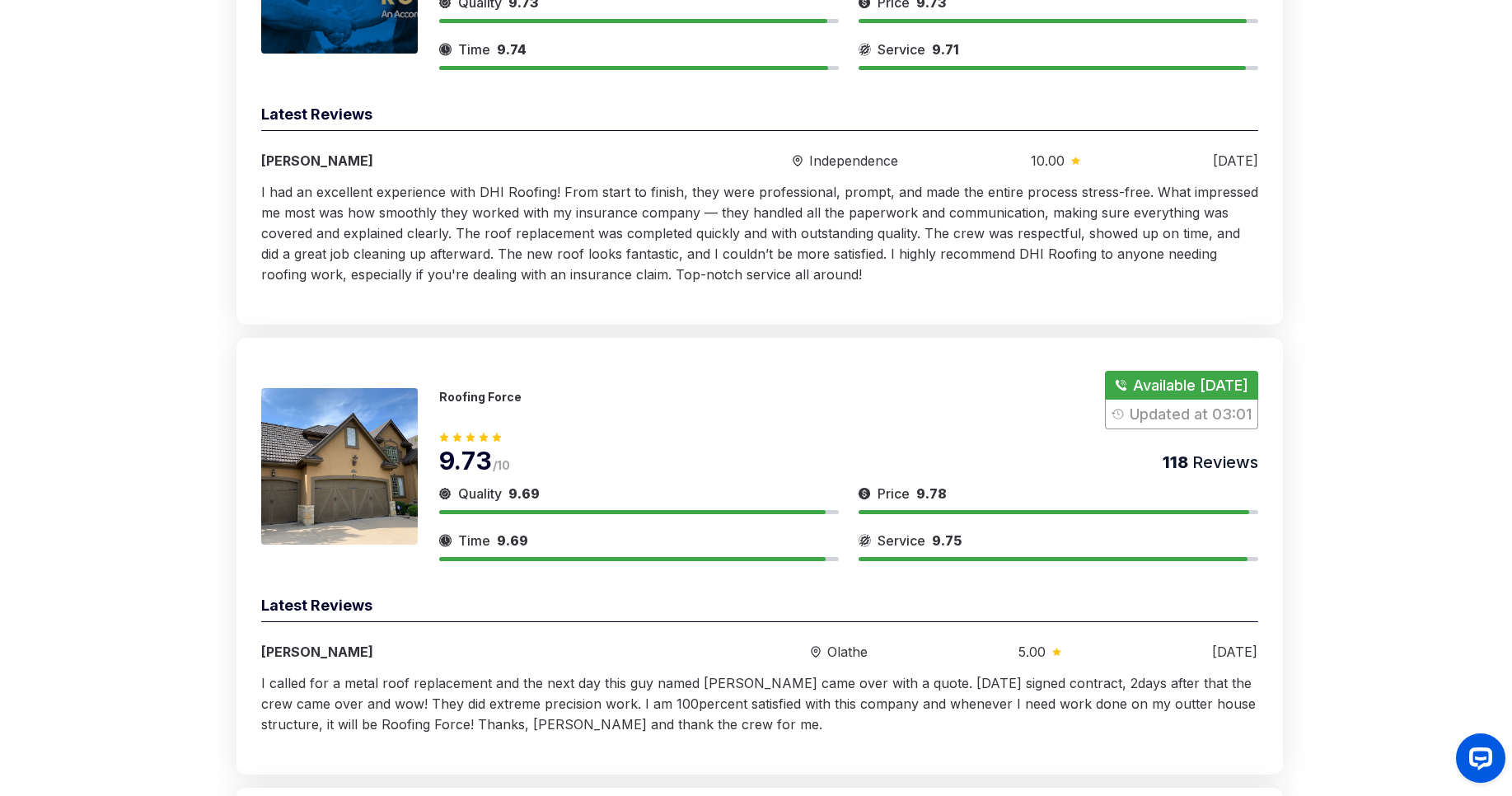
scroll to position [0, 0]
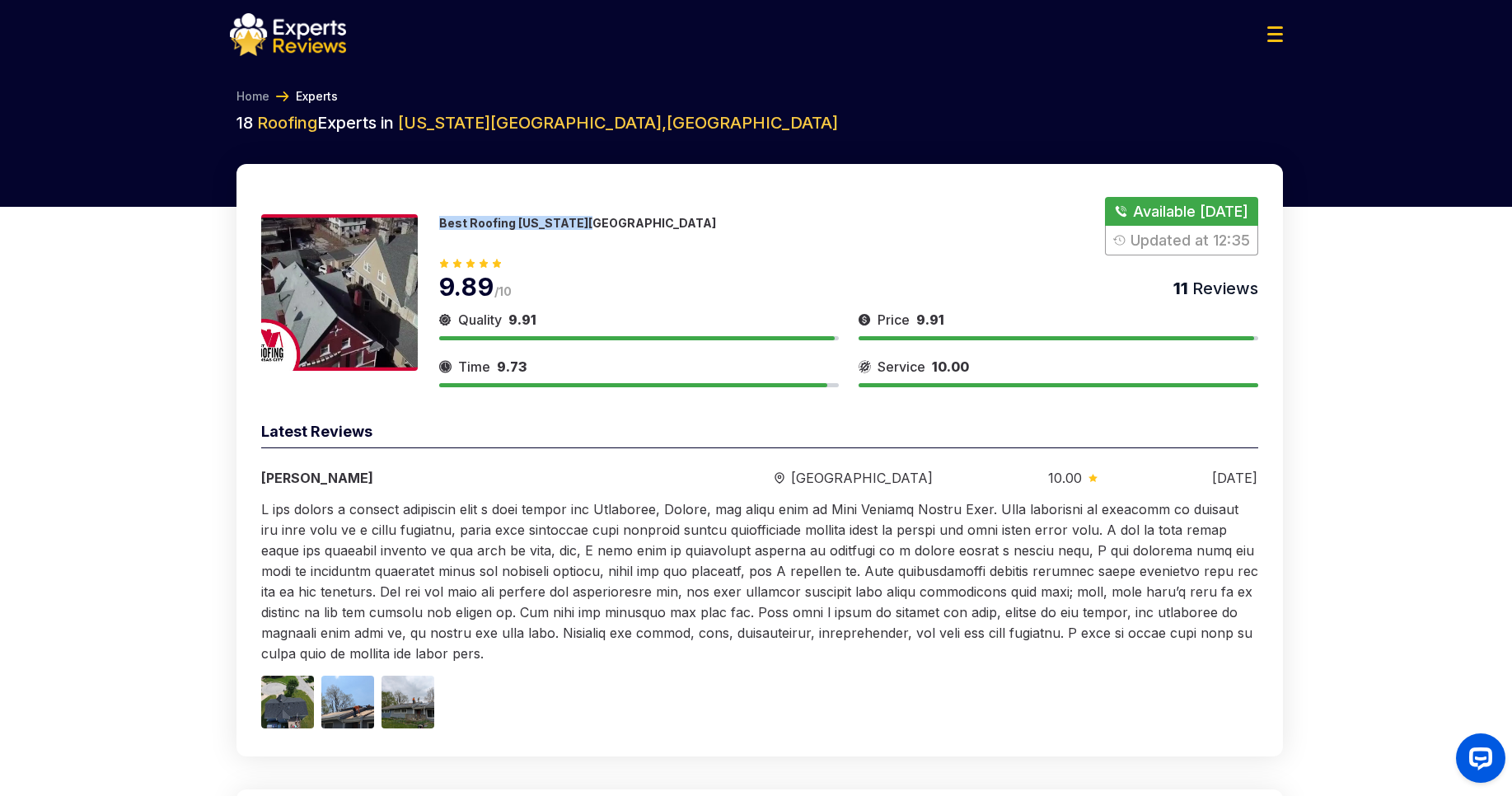
drag, startPoint x: 604, startPoint y: 220, endPoint x: 441, endPoint y: 226, distance: 163.1
click at [441, 226] on div "Best Roofing [US_STATE][GEOGRAPHIC_DATA] Available [DATE] Updated at 12:35" at bounding box center [848, 226] width 819 height 58
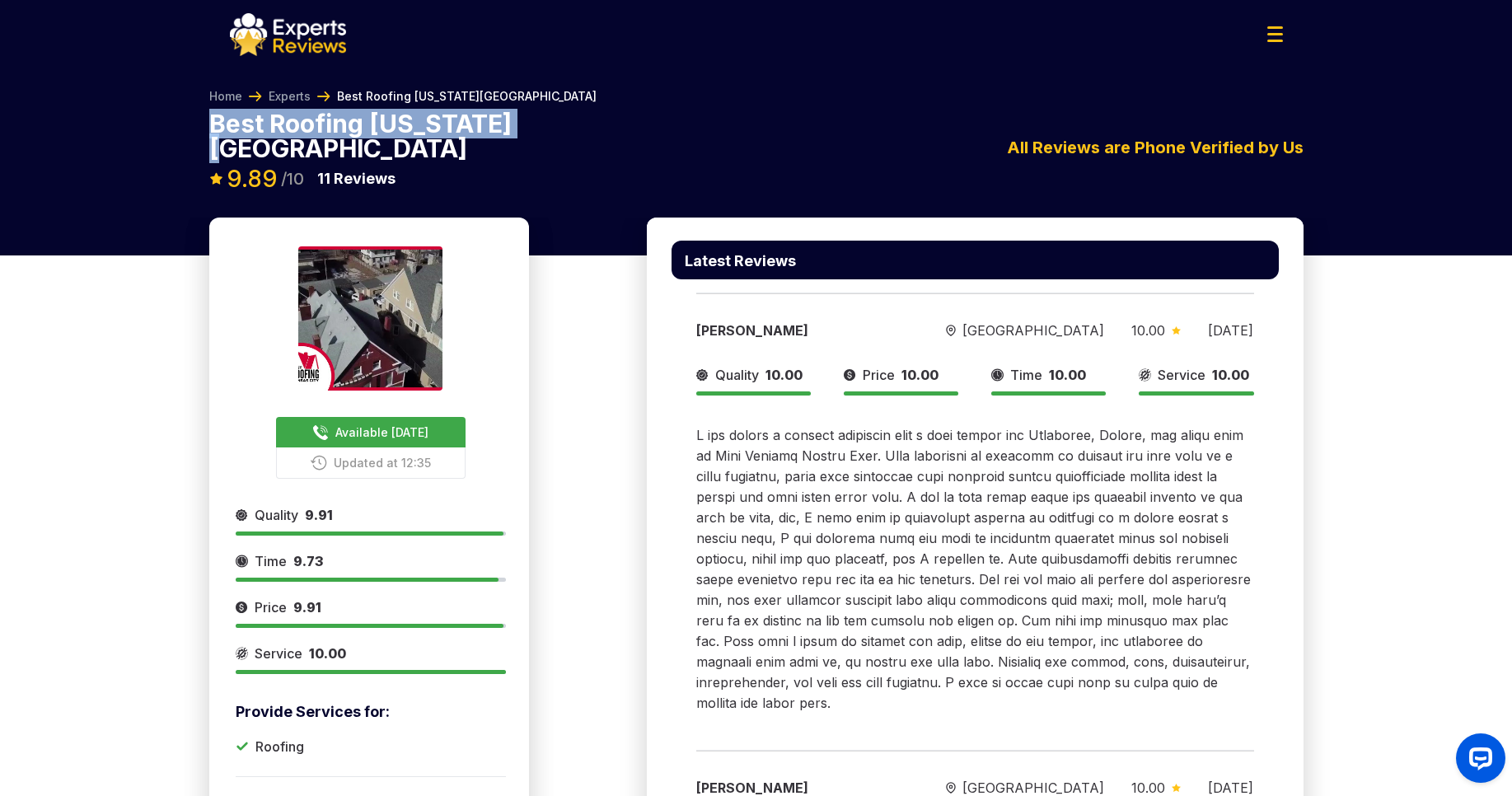
drag, startPoint x: 522, startPoint y: 121, endPoint x: 204, endPoint y: 122, distance: 318.0
click at [204, 122] on div "Home Experts Best Roofing [US_STATE][GEOGRAPHIC_DATA] Best Roofing [US_STATE][G…" at bounding box center [756, 152] width 1121 height 129
click at [551, 118] on div "Best Roofing [US_STATE][GEOGRAPHIC_DATA] Available [DATE] Updated at 12:35 9.89…" at bounding box center [756, 164] width 1094 height 106
drag, startPoint x: 508, startPoint y: 124, endPoint x: 207, endPoint y: 117, distance: 301.1
click at [207, 117] on div "Home Experts Best Roofing [US_STATE][GEOGRAPHIC_DATA] Best Roofing [US_STATE][G…" at bounding box center [756, 152] width 1121 height 129
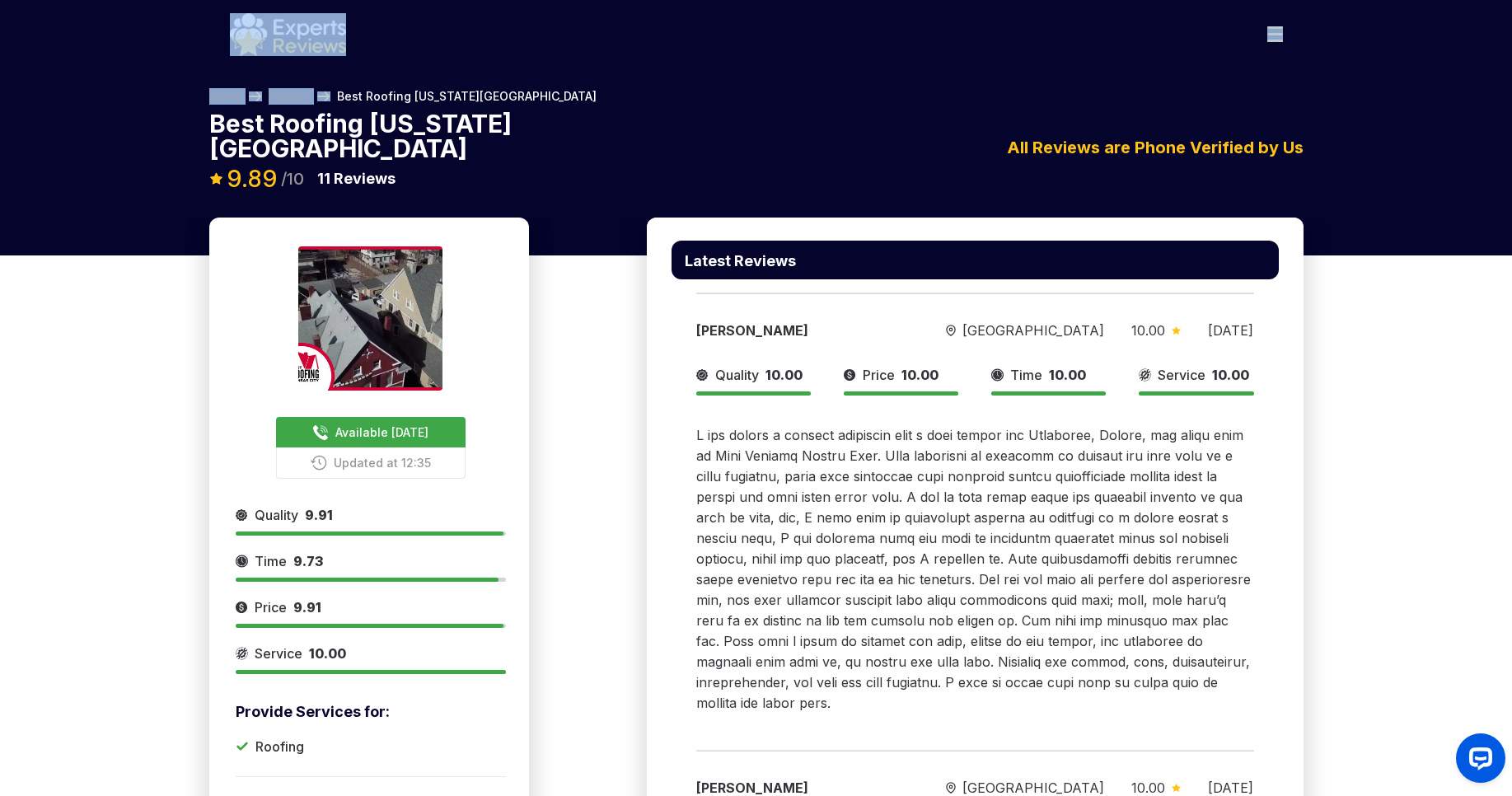
click at [616, 19] on div at bounding box center [756, 34] width 1079 height 43
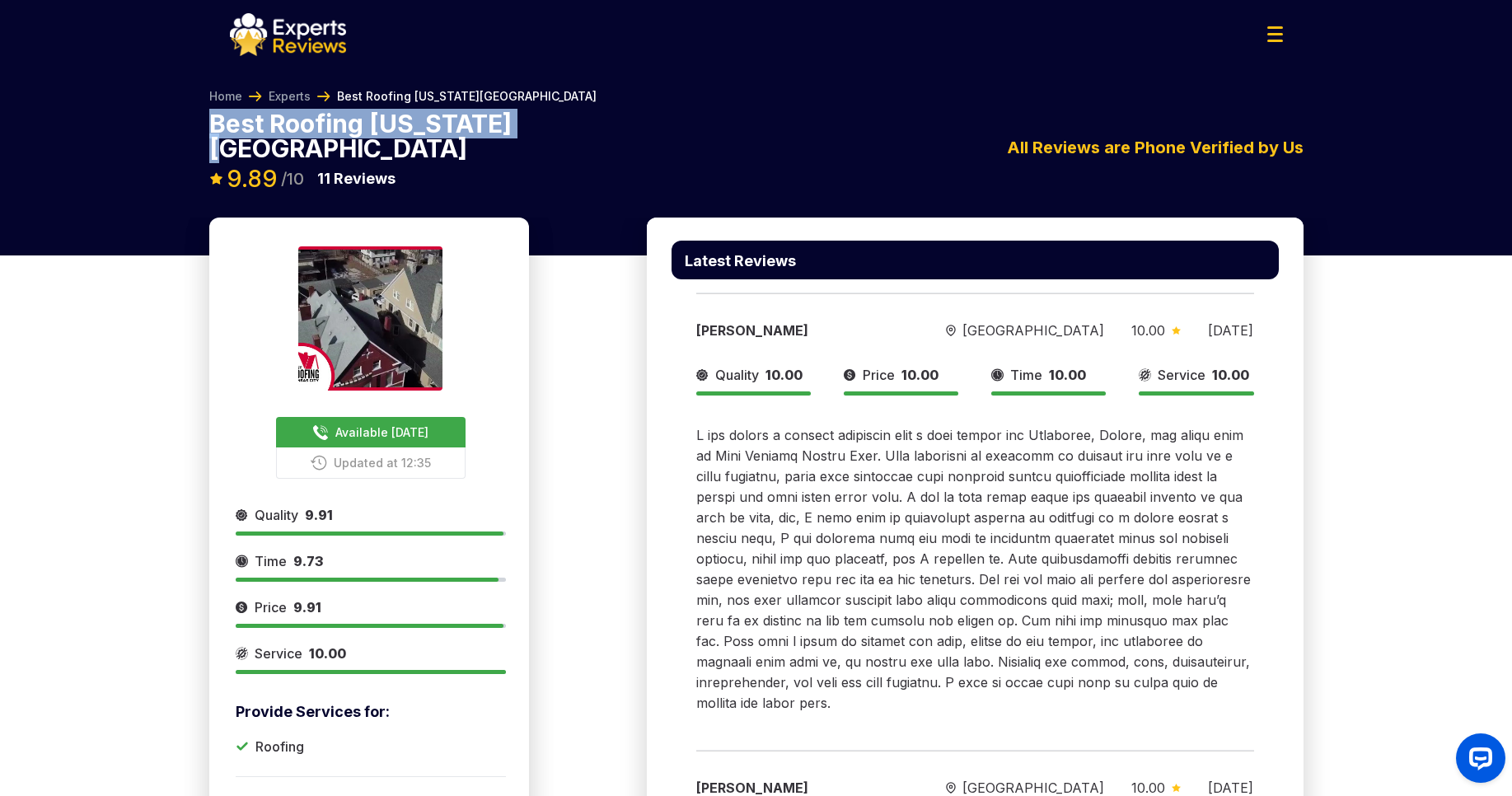
drag, startPoint x: 526, startPoint y: 130, endPoint x: 165, endPoint y: 123, distance: 361.1
click at [165, 123] on div "Home Experts Best Roofing [US_STATE][GEOGRAPHIC_DATA] Best Roofing [US_STATE][G…" at bounding box center [756, 139] width 1512 height 156
click at [533, 121] on div "Best Roofing [US_STATE][GEOGRAPHIC_DATA] Available [DATE] Updated at 12:35 9.89…" at bounding box center [756, 164] width 1094 height 106
drag, startPoint x: 535, startPoint y: 125, endPoint x: 205, endPoint y: 126, distance: 330.0
click at [205, 126] on div "Home Experts Best Roofing [US_STATE][GEOGRAPHIC_DATA] Best Roofing [US_STATE][G…" at bounding box center [756, 152] width 1121 height 129
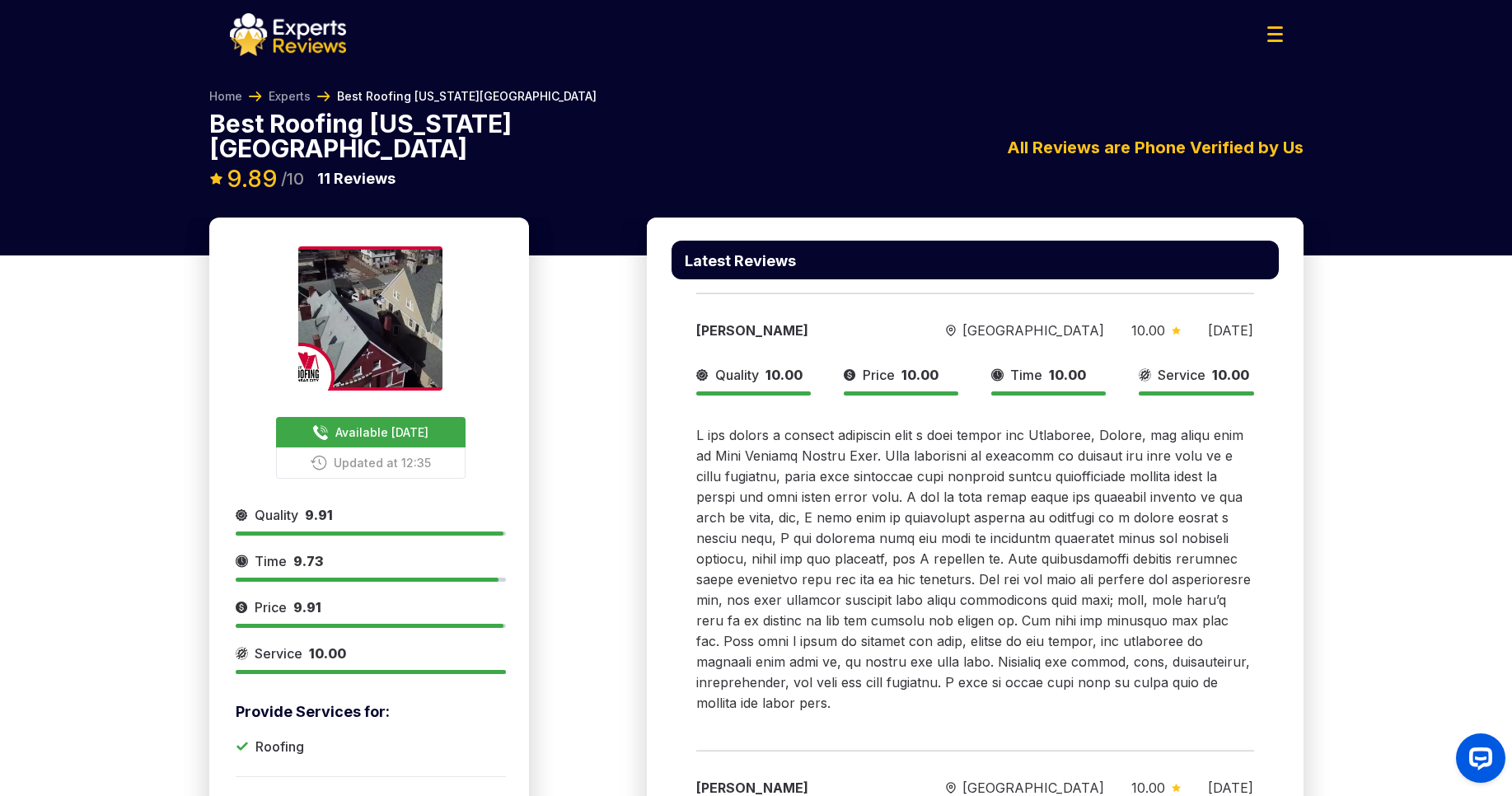
click at [581, 39] on div at bounding box center [756, 34] width 1079 height 43
